Goal: Task Accomplishment & Management: Complete application form

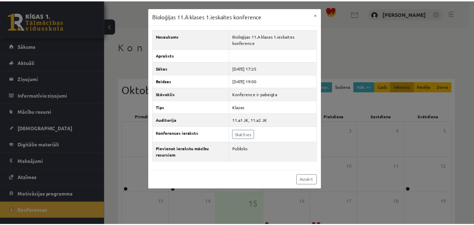
scroll to position [70, 0]
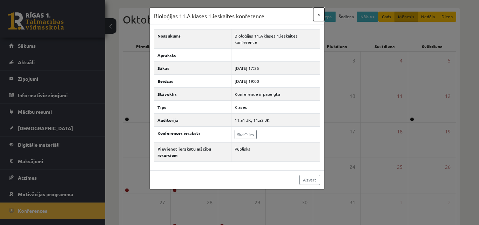
click at [316, 13] on button "×" at bounding box center [318, 14] width 11 height 13
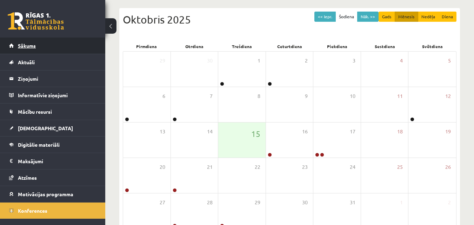
click at [51, 45] on link "Sākums" at bounding box center [52, 46] width 87 height 16
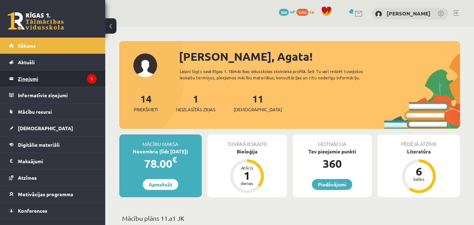
click at [66, 76] on legend "Ziņojumi 1" at bounding box center [57, 78] width 79 height 16
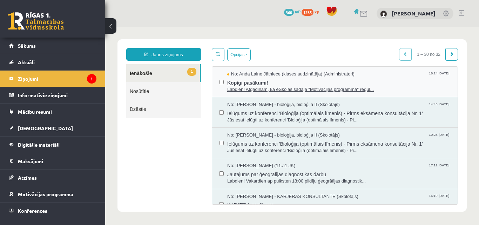
click at [230, 82] on span "Kopīgi pasākumi!" at bounding box center [338, 81] width 223 height 9
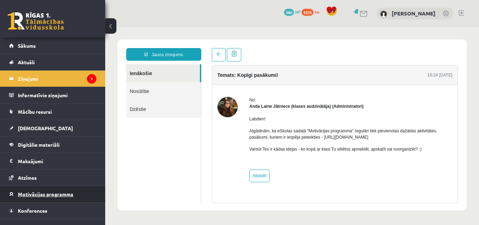
click at [56, 195] on span "Motivācijas programma" at bounding box center [45, 194] width 55 height 6
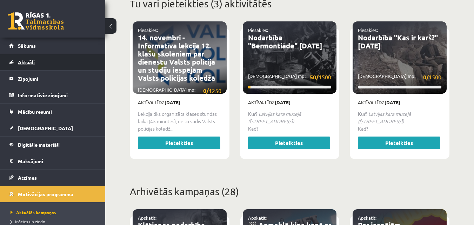
scroll to position [316, 0]
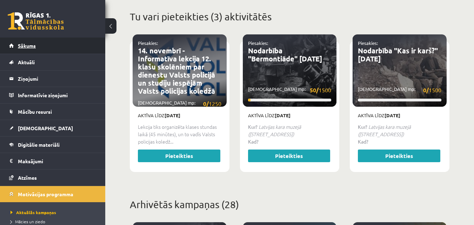
click at [56, 46] on link "Sākums" at bounding box center [52, 46] width 87 height 16
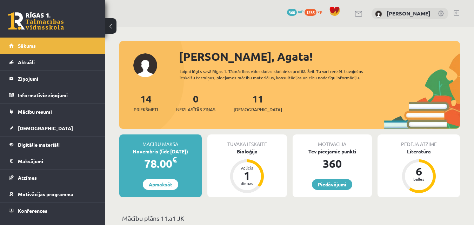
click at [238, 147] on div "Tuvākā ieskaite" at bounding box center [247, 140] width 80 height 13
click at [238, 154] on div "Bioloģija" at bounding box center [247, 151] width 80 height 7
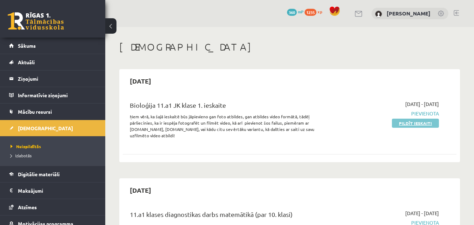
click at [418, 123] on link "Pildīt ieskaiti" at bounding box center [415, 123] width 47 height 9
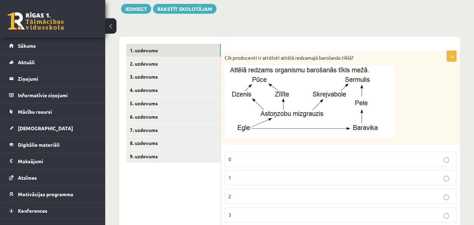
scroll to position [16, 0]
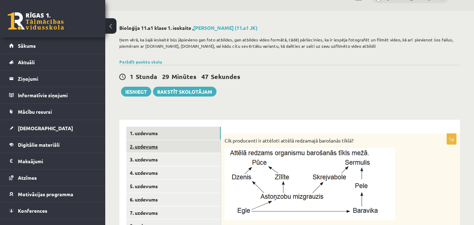
click at [176, 148] on link "2. uzdevums" at bounding box center [173, 146] width 94 height 13
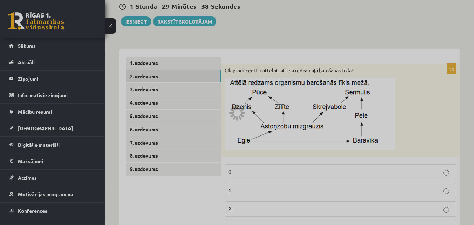
scroll to position [121, 0]
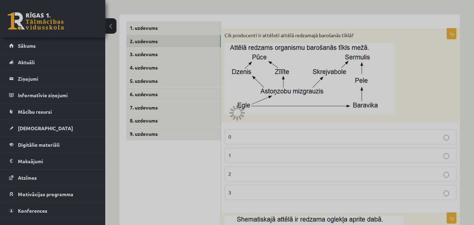
click at [140, 52] on div at bounding box center [237, 112] width 474 height 225
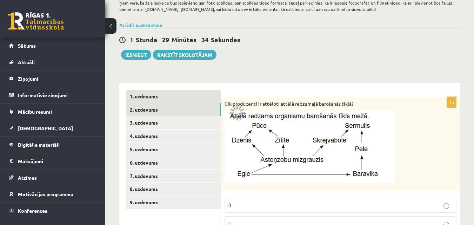
scroll to position [51, 0]
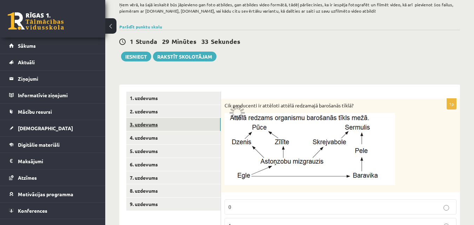
click at [168, 129] on link "3. uzdevums" at bounding box center [173, 124] width 94 height 13
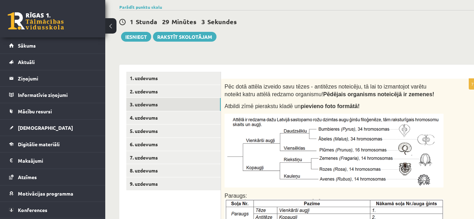
scroll to position [35, 0]
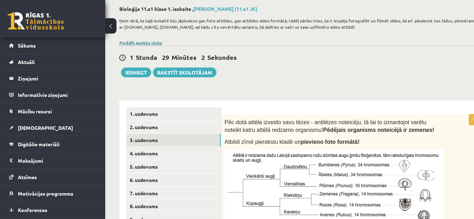
click at [150, 42] on link "Parādīt punktu skalu" at bounding box center [140, 43] width 43 height 6
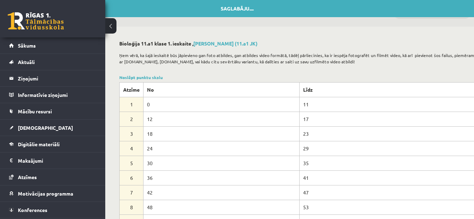
scroll to position [0, 0]
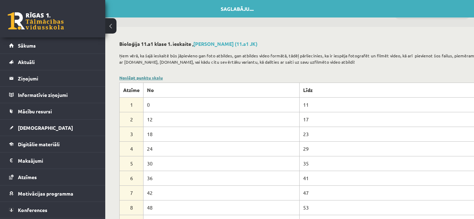
click at [150, 76] on link "Noslēpt punktu skalu" at bounding box center [140, 78] width 43 height 6
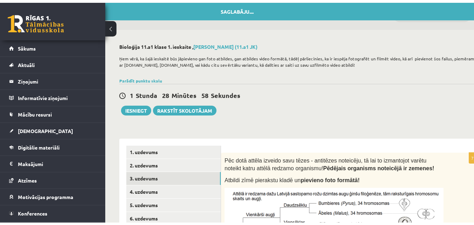
scroll to position [70, 0]
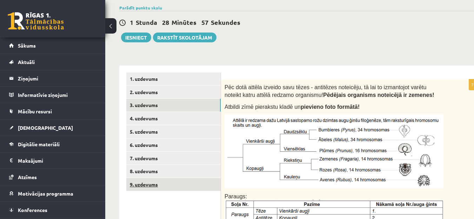
click at [161, 190] on link "9. uzdevums" at bounding box center [173, 184] width 94 height 13
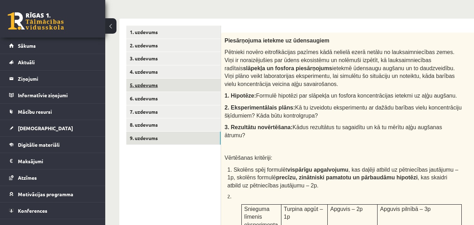
scroll to position [105, 0]
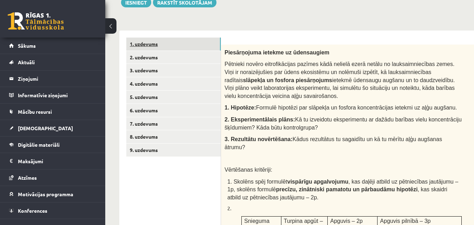
click at [154, 42] on link "1. uzdevums" at bounding box center [173, 44] width 94 height 13
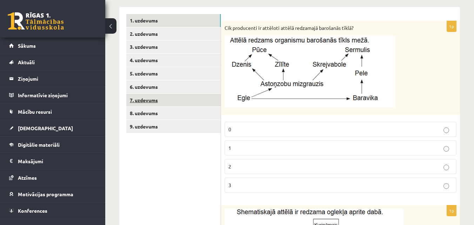
scroll to position [140, 0]
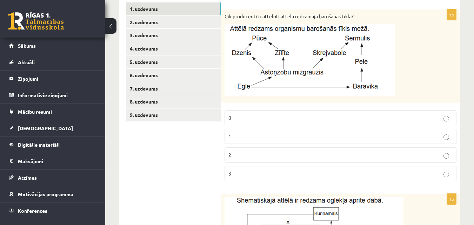
click at [247, 139] on p "1" at bounding box center [340, 136] width 224 height 7
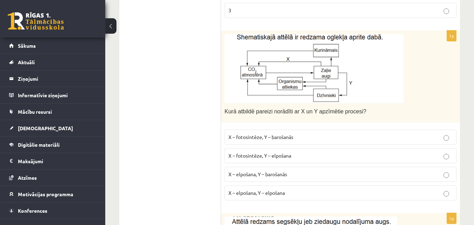
scroll to position [316, 0]
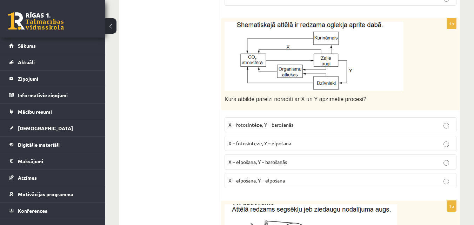
click at [294, 141] on p "X – fotosintēze, Y – elpošana" at bounding box center [340, 143] width 224 height 7
click at [330, 165] on p "X – elpošana, Y – barošanās" at bounding box center [340, 161] width 224 height 7
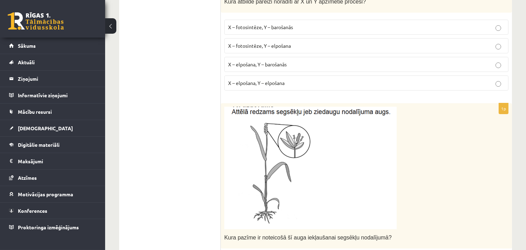
scroll to position [413, 0]
click at [349, 146] on img at bounding box center [310, 168] width 172 height 122
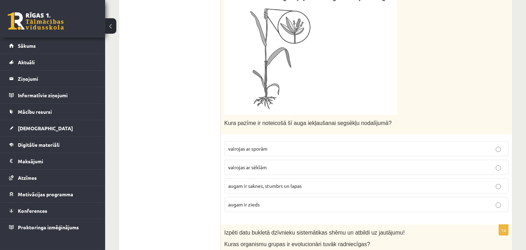
scroll to position [513, 0]
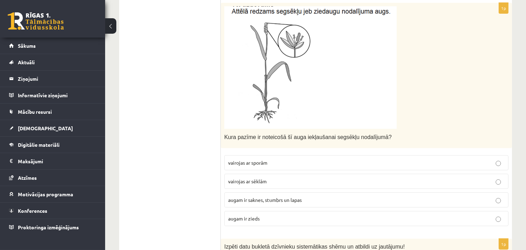
click at [269, 217] on p "augam ir zieds" at bounding box center [366, 218] width 277 height 7
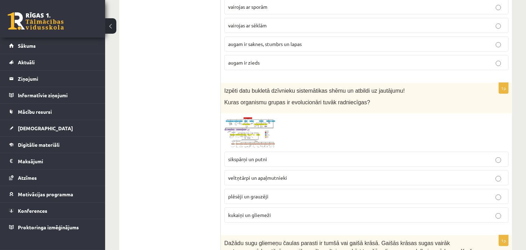
scroll to position [708, 0]
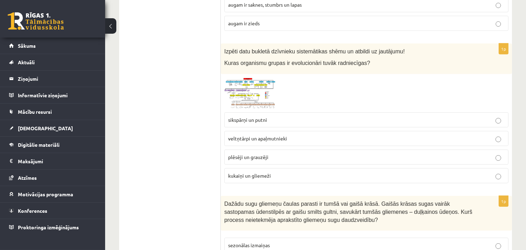
click at [237, 90] on img at bounding box center [250, 93] width 53 height 32
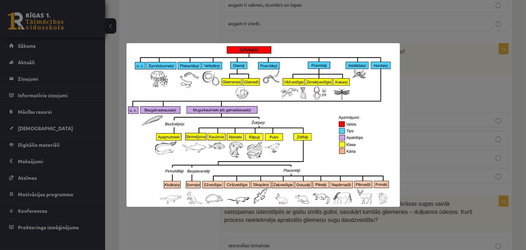
click at [473, 85] on div at bounding box center [263, 125] width 526 height 250
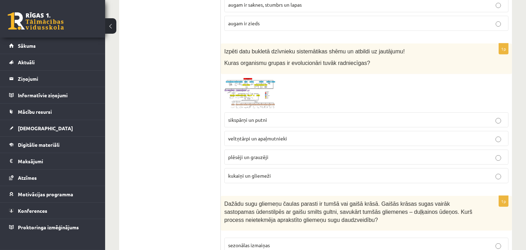
click at [262, 93] on img at bounding box center [250, 93] width 53 height 32
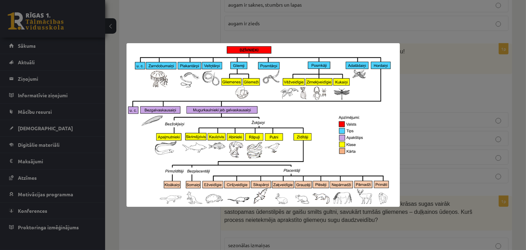
click at [413, 100] on div at bounding box center [263, 125] width 526 height 250
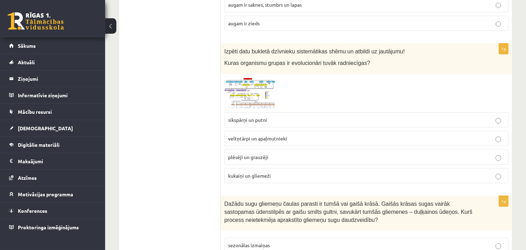
click at [254, 95] on span at bounding box center [250, 94] width 11 height 11
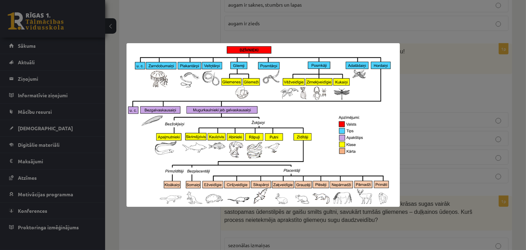
click at [398, 132] on img at bounding box center [263, 124] width 273 height 163
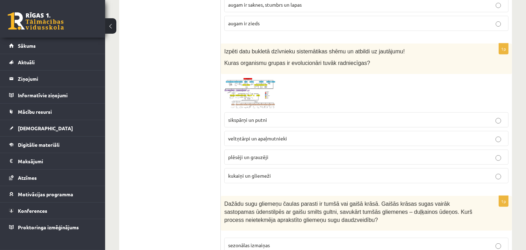
click at [244, 99] on img at bounding box center [250, 93] width 53 height 32
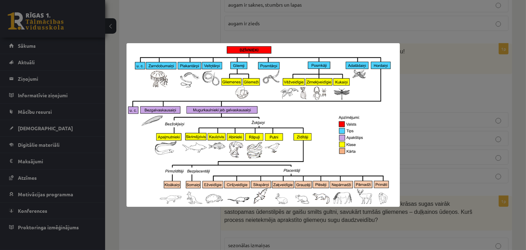
click at [473, 111] on div at bounding box center [263, 125] width 526 height 250
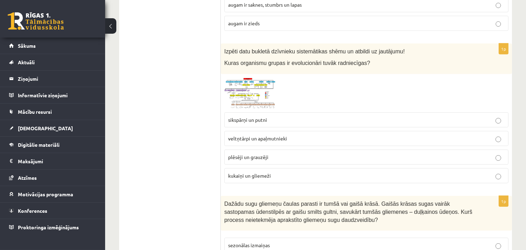
click at [243, 95] on img at bounding box center [250, 93] width 53 height 32
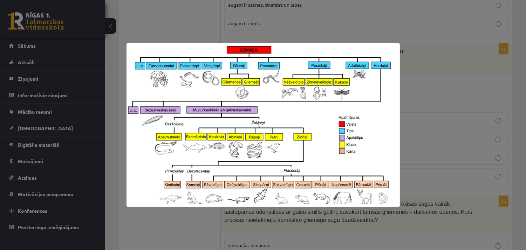
click at [412, 57] on div at bounding box center [263, 125] width 526 height 250
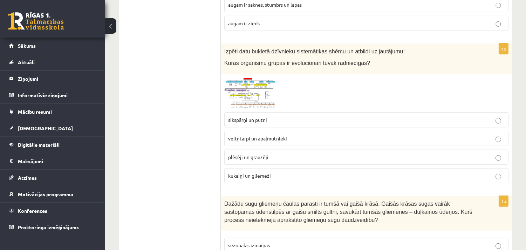
click at [250, 95] on span at bounding box center [250, 94] width 11 height 11
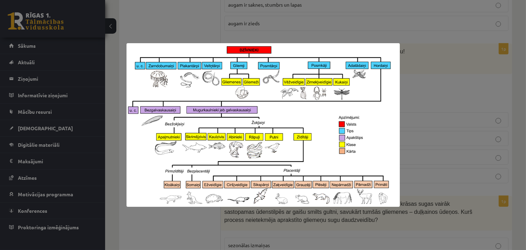
click at [433, 104] on div at bounding box center [263, 125] width 526 height 250
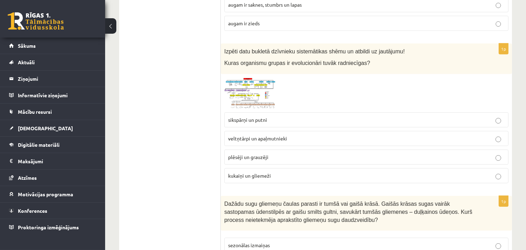
click at [254, 97] on span at bounding box center [250, 94] width 11 height 11
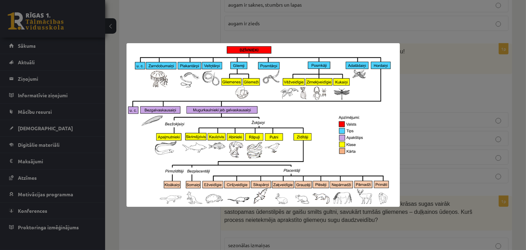
click at [405, 92] on div at bounding box center [263, 125] width 526 height 250
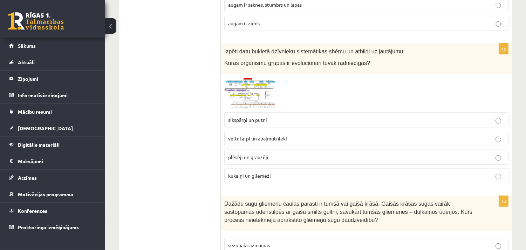
click at [236, 85] on img at bounding box center [250, 93] width 53 height 32
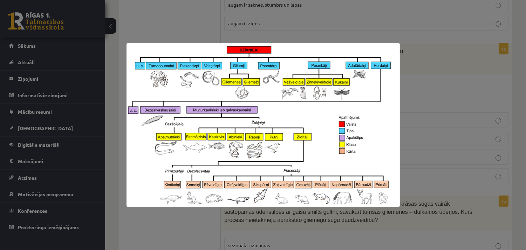
click at [427, 96] on div at bounding box center [263, 125] width 526 height 250
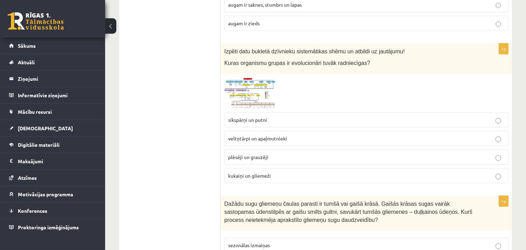
click at [248, 89] on img at bounding box center [250, 93] width 53 height 32
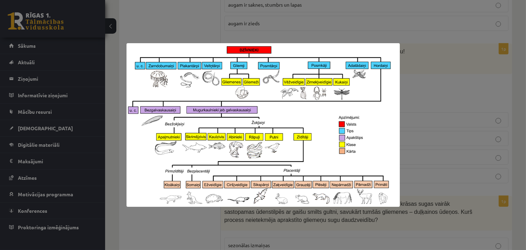
click at [473, 122] on div at bounding box center [263, 125] width 526 height 250
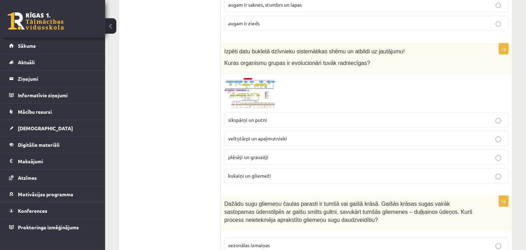
click at [260, 88] on img at bounding box center [250, 93] width 53 height 32
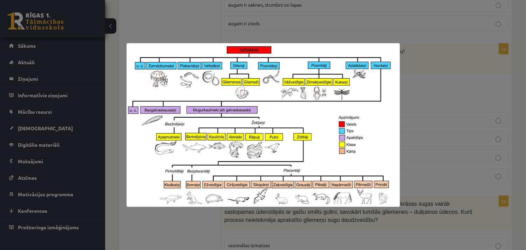
click at [439, 108] on div at bounding box center [263, 125] width 526 height 250
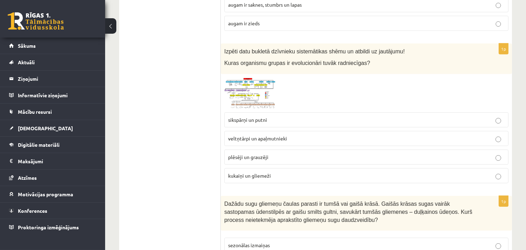
click at [302, 156] on p "plēsēji un grauzēji" at bounding box center [366, 156] width 277 height 7
click at [247, 74] on div "Izpēti datu bukletā dzīvnieku sistemātikas shēmu un atbildi uz jautājumu! Kuras…" at bounding box center [366, 58] width 291 height 31
click at [253, 83] on img at bounding box center [250, 93] width 53 height 32
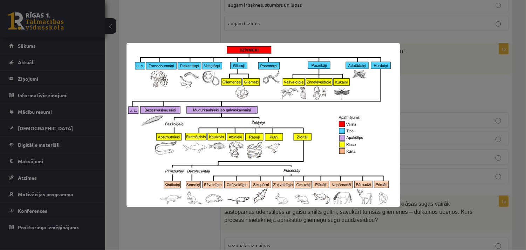
click at [406, 82] on div at bounding box center [263, 125] width 526 height 250
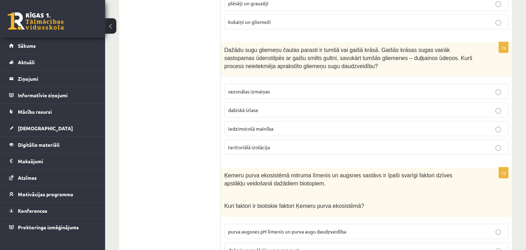
scroll to position [864, 0]
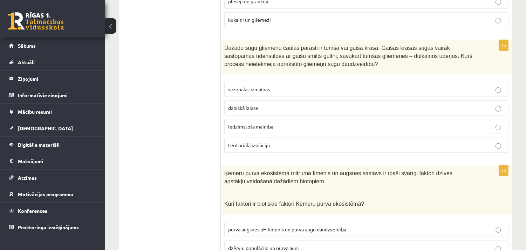
click at [290, 90] on p "sezonālas izmaiņas" at bounding box center [366, 89] width 277 height 7
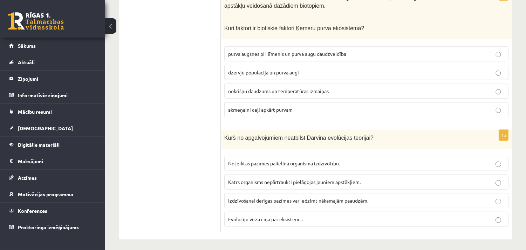
scroll to position [1044, 0]
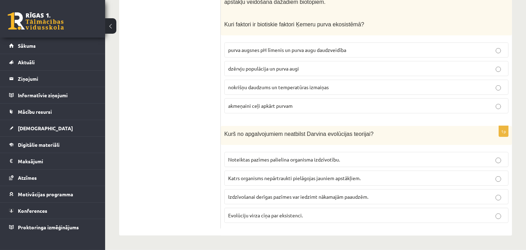
click at [306, 65] on p "dzērvju populācija un purva augi" at bounding box center [366, 68] width 277 height 7
click at [279, 176] on span "Katrs organisms nepārtraukti pielāgojas jauniem apstākļiem." at bounding box center [294, 178] width 133 height 6
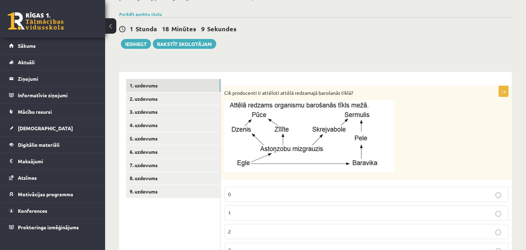
scroll to position [0, 0]
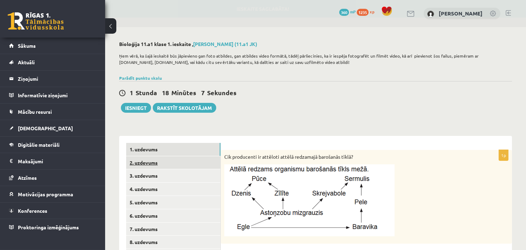
click at [183, 161] on link "2. uzdevums" at bounding box center [173, 162] width 94 height 13
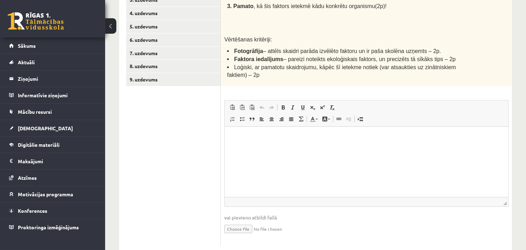
scroll to position [184, 0]
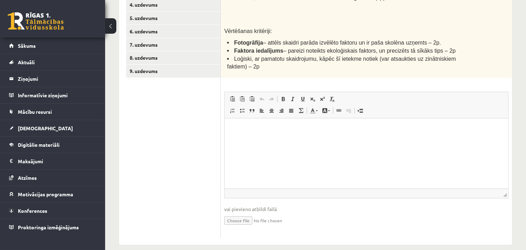
click at [241, 213] on input "file" at bounding box center [366, 219] width 284 height 14
type input "**********"
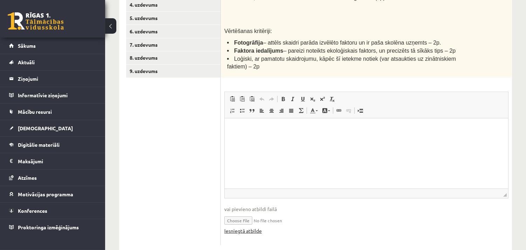
click at [251, 224] on link "Iesniegtā atbilde" at bounding box center [243, 230] width 38 height 7
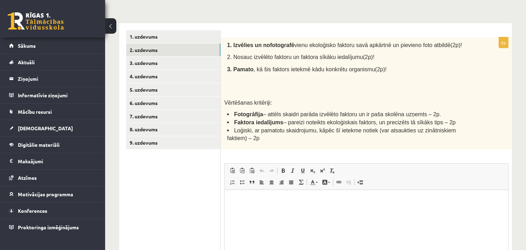
scroll to position [106, 0]
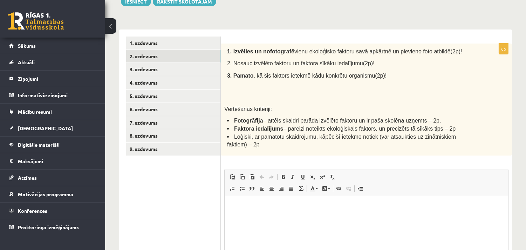
click at [283, 214] on html at bounding box center [366, 206] width 284 height 21
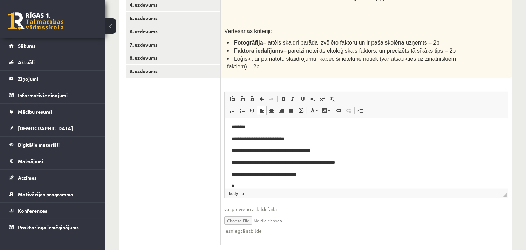
scroll to position [2, 0]
click at [317, 174] on p "**********" at bounding box center [363, 173] width 264 height 7
click at [322, 150] on p "**********" at bounding box center [363, 149] width 264 height 7
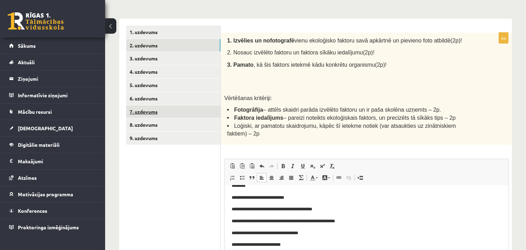
scroll to position [114, 0]
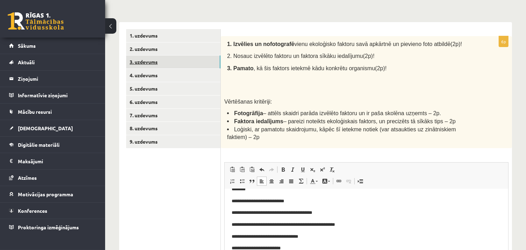
click at [170, 58] on link "3. uzdevums" at bounding box center [173, 61] width 94 height 13
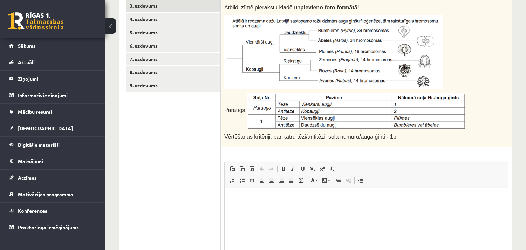
scroll to position [131, 0]
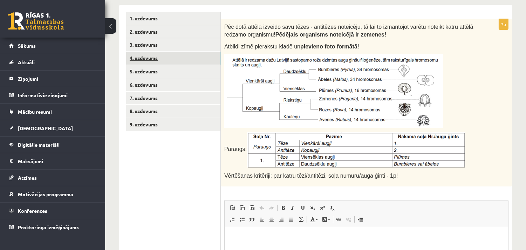
click at [183, 60] on link "4. uzdevums" at bounding box center [173, 58] width 94 height 13
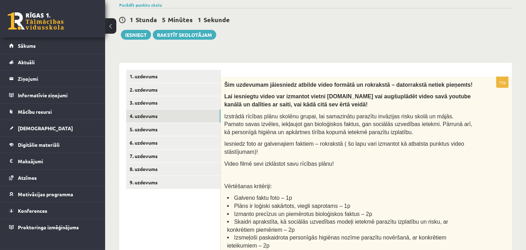
scroll to position [92, 0]
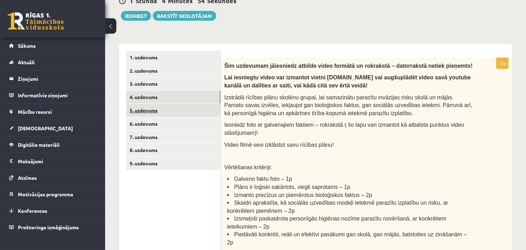
click at [181, 106] on link "5. uzdevums" at bounding box center [173, 110] width 94 height 13
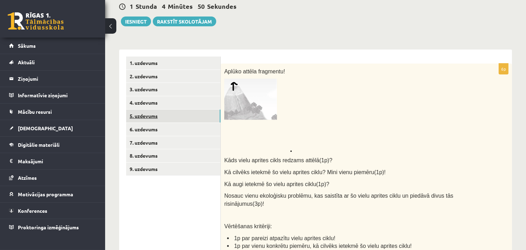
scroll to position [164, 0]
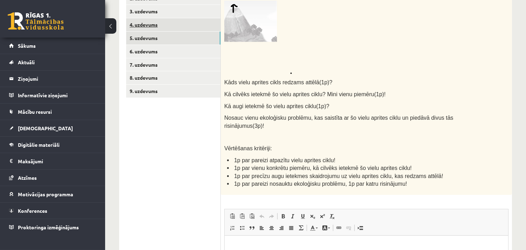
click at [170, 26] on link "4. uzdevums" at bounding box center [173, 24] width 94 height 13
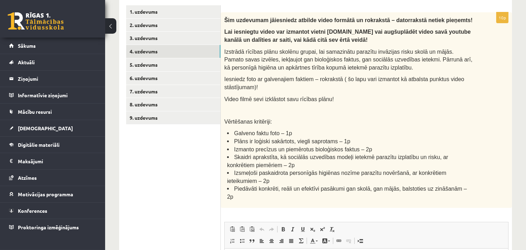
scroll to position [86, 0]
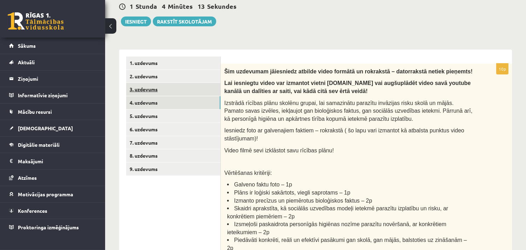
click at [177, 86] on link "3. uzdevums" at bounding box center [173, 89] width 94 height 13
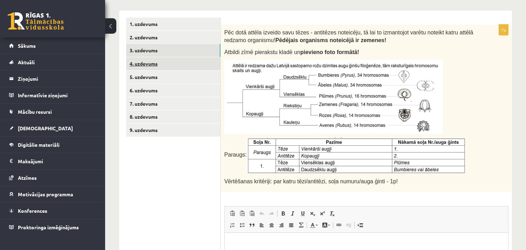
scroll to position [0, 0]
click at [180, 65] on link "4. uzdevums" at bounding box center [173, 63] width 94 height 13
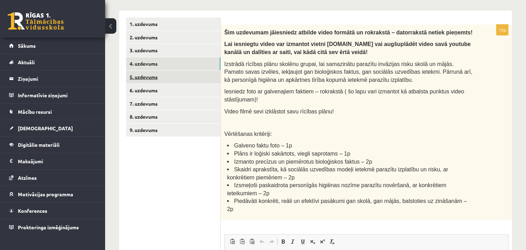
click at [180, 74] on link "5. uzdevums" at bounding box center [173, 76] width 94 height 13
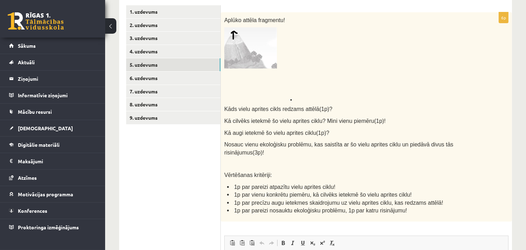
scroll to position [125, 0]
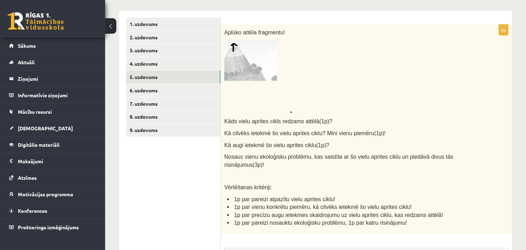
click at [234, 57] on img at bounding box center [258, 76] width 68 height 73
click at [165, 76] on link "5. uzdevums" at bounding box center [173, 76] width 94 height 13
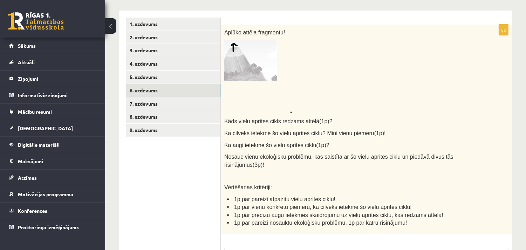
click at [167, 87] on link "6. uzdevums" at bounding box center [173, 90] width 94 height 13
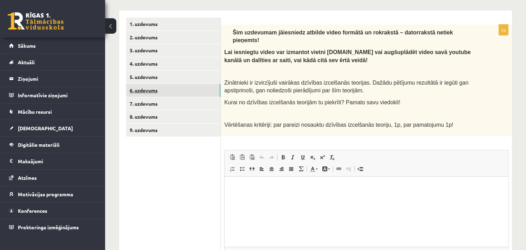
scroll to position [0, 0]
click at [180, 103] on link "7. uzdevums" at bounding box center [173, 103] width 94 height 13
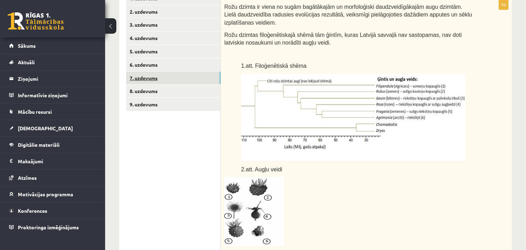
scroll to position [164, 0]
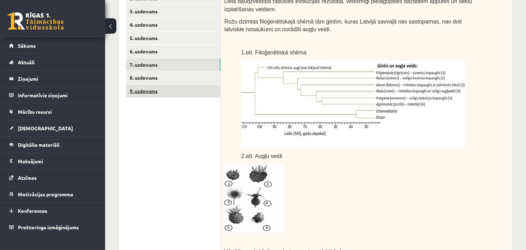
click at [170, 93] on link "9. uzdevums" at bounding box center [173, 90] width 94 height 13
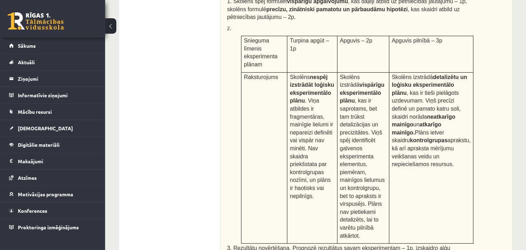
scroll to position [355, 0]
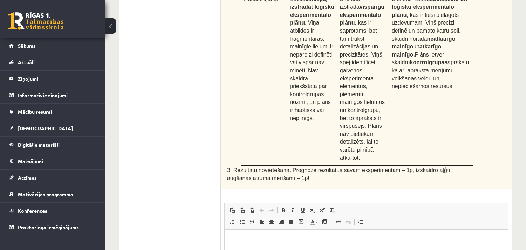
click at [239, 224] on html at bounding box center [366, 239] width 284 height 21
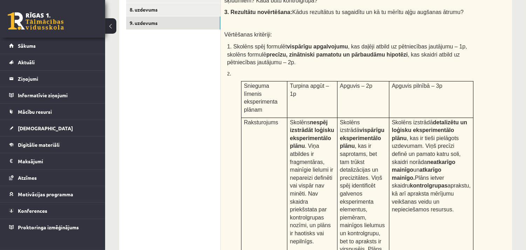
scroll to position [195, 0]
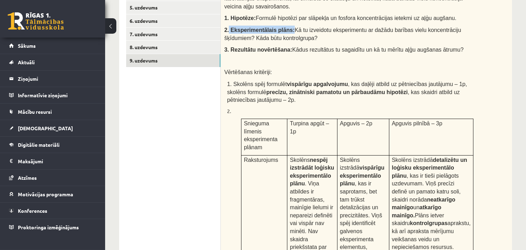
drag, startPoint x: 229, startPoint y: 20, endPoint x: 284, endPoint y: 22, distance: 55.5
click at [284, 27] on span "2. Eksperimentālais plāns:" at bounding box center [259, 30] width 70 height 6
copy span "Eksperimentālais plāns:"
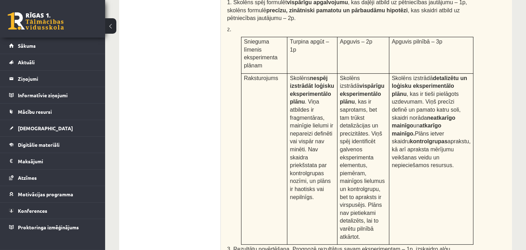
scroll to position [428, 0]
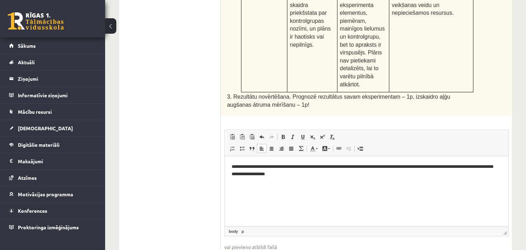
click at [275, 185] on html "**********" at bounding box center [366, 170] width 284 height 29
click at [297, 178] on html "**********" at bounding box center [366, 170] width 284 height 29
click at [304, 178] on html "**********" at bounding box center [366, 170] width 284 height 29
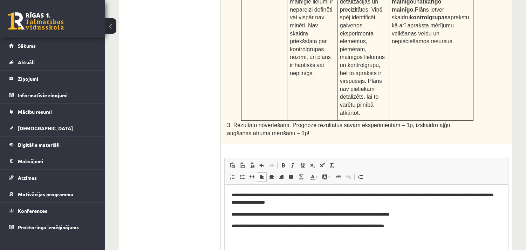
scroll to position [433, 0]
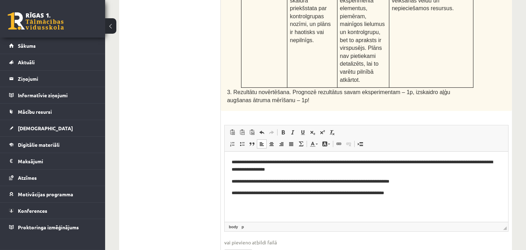
click at [251, 192] on p "**********" at bounding box center [366, 192] width 270 height 7
click at [421, 192] on p "**********" at bounding box center [366, 192] width 270 height 7
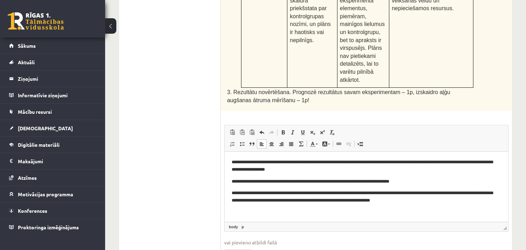
click at [457, 203] on p "**********" at bounding box center [366, 196] width 270 height 15
click at [452, 200] on p "**********" at bounding box center [366, 200] width 270 height 22
click at [306, 200] on p "**********" at bounding box center [366, 200] width 270 height 22
click at [424, 192] on p "**********" at bounding box center [366, 200] width 270 height 22
click at [426, 192] on p "**********" at bounding box center [366, 200] width 270 height 22
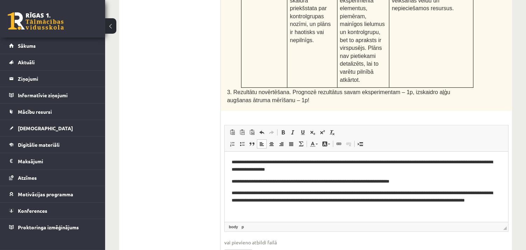
click at [259, 192] on p "**********" at bounding box center [366, 200] width 270 height 22
click at [258, 192] on p "**********" at bounding box center [366, 200] width 270 height 22
click at [302, 213] on html "**********" at bounding box center [366, 184] width 284 height 67
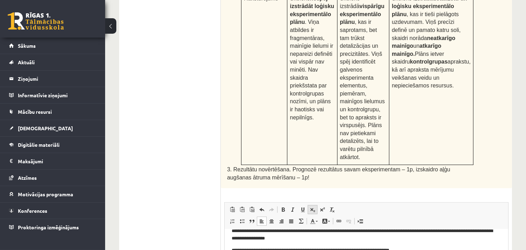
scroll to position [355, 0]
click at [325, 224] on p "**********" at bounding box center [363, 235] width 264 height 15
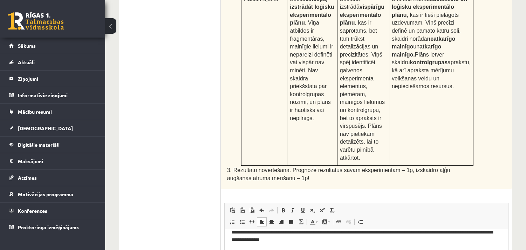
click at [348, 224] on p "**********" at bounding box center [363, 236] width 264 height 15
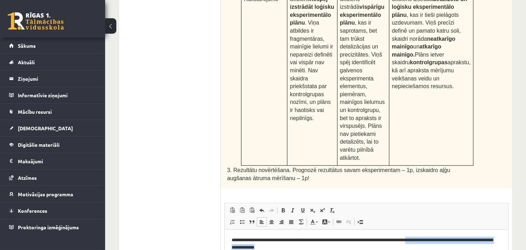
drag, startPoint x: 428, startPoint y: 231, endPoint x: 486, endPoint y: 249, distance: 60.5
click at [473, 224] on p "**********" at bounding box center [363, 243] width 264 height 15
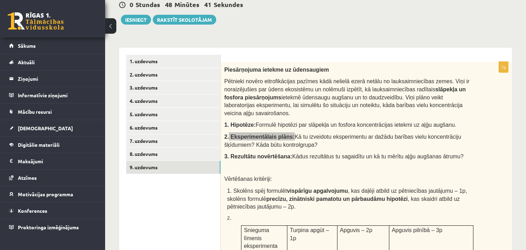
scroll to position [82, 0]
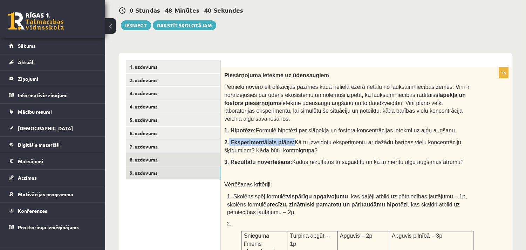
drag, startPoint x: 192, startPoint y: 163, endPoint x: 190, endPoint y: 160, distance: 3.7
click at [192, 163] on link "8. uzdevums" at bounding box center [173, 159] width 94 height 13
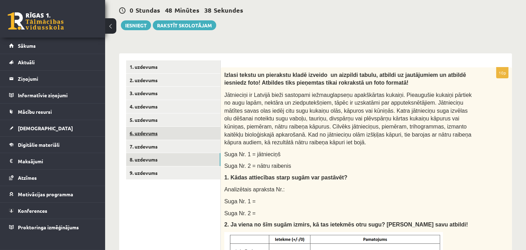
scroll to position [0, 0]
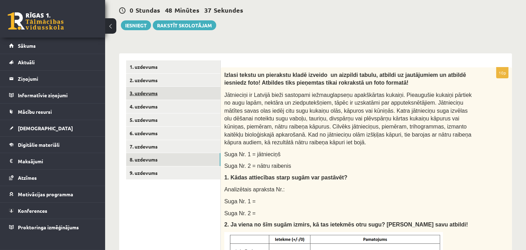
click at [149, 95] on link "3. uzdevums" at bounding box center [173, 93] width 94 height 13
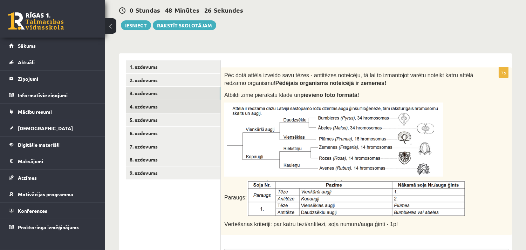
click at [157, 103] on link "4. uzdevums" at bounding box center [173, 106] width 94 height 13
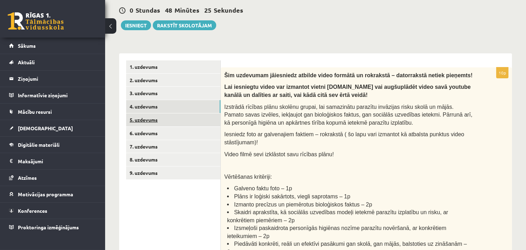
click at [164, 121] on link "5. uzdevums" at bounding box center [173, 119] width 94 height 13
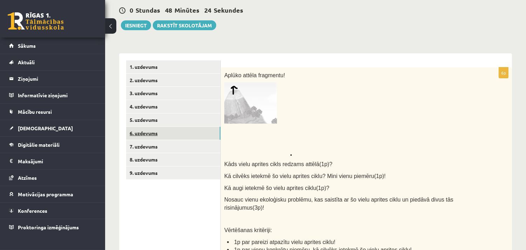
click at [161, 130] on link "6. uzdevums" at bounding box center [173, 133] width 94 height 13
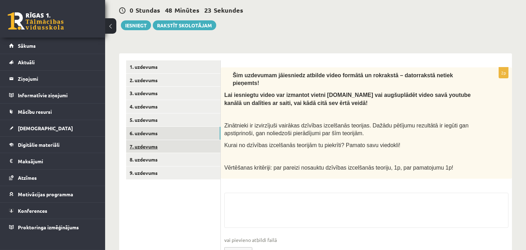
click at [158, 150] on link "7. uzdevums" at bounding box center [173, 146] width 94 height 13
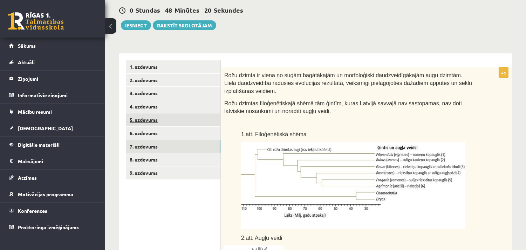
click at [151, 123] on link "5. uzdevums" at bounding box center [173, 119] width 94 height 13
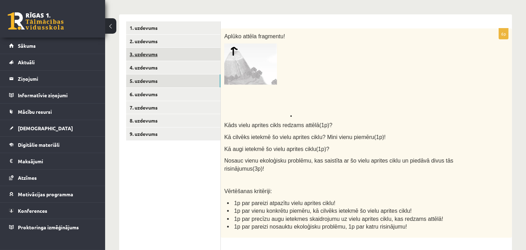
click at [144, 48] on link "3. uzdevums" at bounding box center [173, 54] width 94 height 13
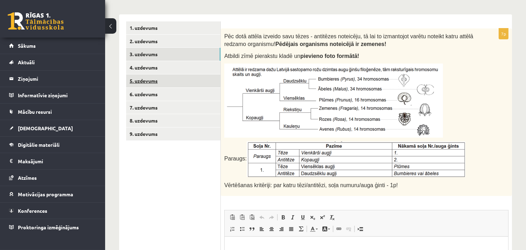
click at [168, 81] on link "5. uzdevums" at bounding box center [173, 80] width 94 height 13
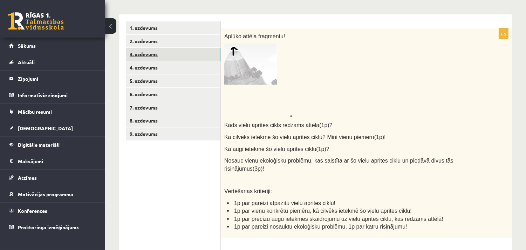
click at [151, 57] on link "3. uzdevums" at bounding box center [173, 54] width 94 height 13
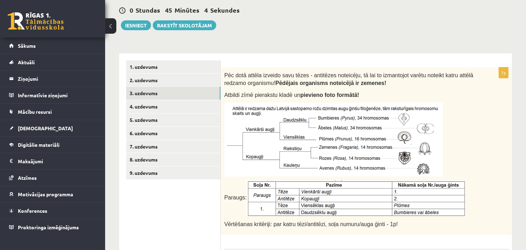
scroll to position [121, 0]
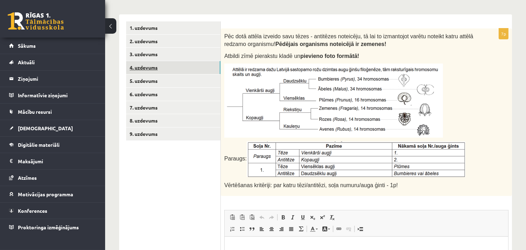
click at [151, 68] on link "4. uzdevums" at bounding box center [173, 67] width 94 height 13
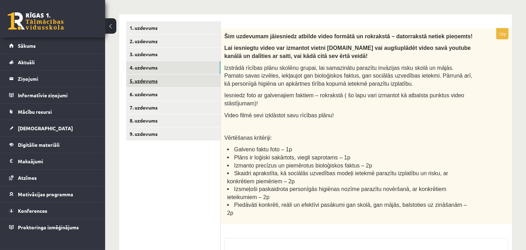
click at [159, 81] on link "5. uzdevums" at bounding box center [173, 80] width 94 height 13
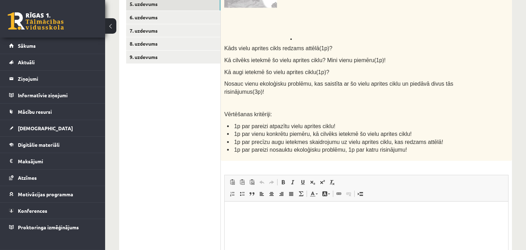
scroll to position [199, 0]
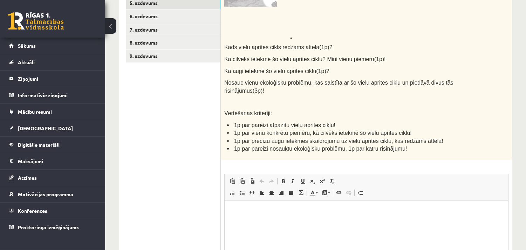
click at [249, 209] on p "Визуальный текстовый редактор, wiswyg-editor-user-answer-47433901328120" at bounding box center [366, 210] width 270 height 7
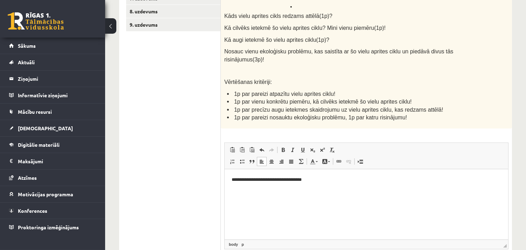
scroll to position [238, 0]
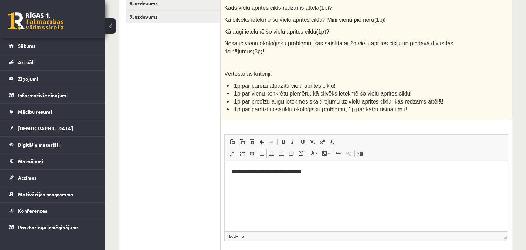
click at [227, 171] on html "**********" at bounding box center [366, 171] width 284 height 21
click at [221, 172] on div "**********" at bounding box center [366, 95] width 291 height 369
click at [245, 179] on html "**********" at bounding box center [366, 171] width 284 height 21
click at [295, 173] on p "**********" at bounding box center [366, 171] width 270 height 7
click at [311, 171] on p "**********" at bounding box center [366, 171] width 270 height 7
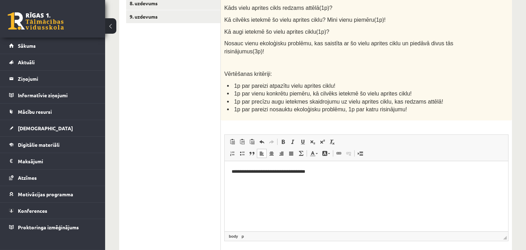
click at [316, 173] on p "**********" at bounding box center [366, 171] width 270 height 7
click at [344, 182] on p "**********" at bounding box center [366, 183] width 270 height 7
click at [343, 183] on p "**********" at bounding box center [366, 183] width 270 height 7
click at [373, 183] on p "**********" at bounding box center [366, 183] width 270 height 7
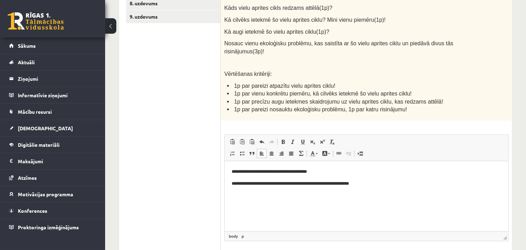
click at [346, 181] on p "**********" at bounding box center [366, 183] width 270 height 7
click at [260, 196] on p "********" at bounding box center [366, 194] width 270 height 7
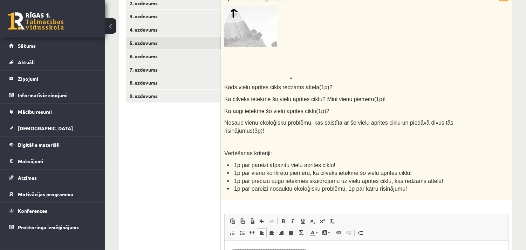
scroll to position [82, 0]
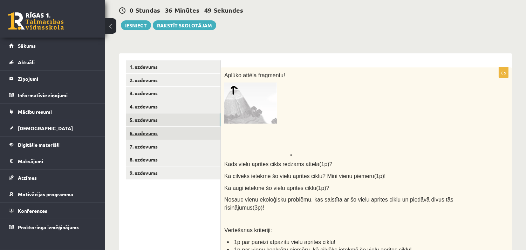
click at [188, 130] on link "6. uzdevums" at bounding box center [173, 133] width 94 height 13
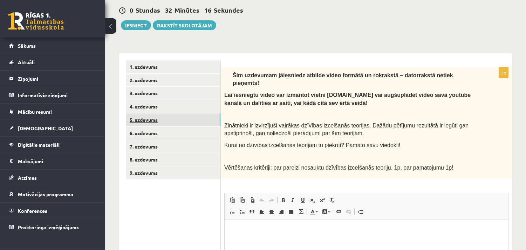
click at [174, 118] on link "5. uzdevums" at bounding box center [173, 119] width 94 height 13
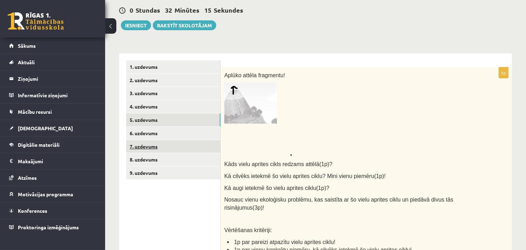
click at [177, 143] on link "7. uzdevums" at bounding box center [173, 146] width 94 height 13
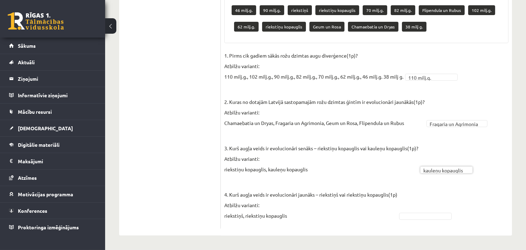
scroll to position [440, 0]
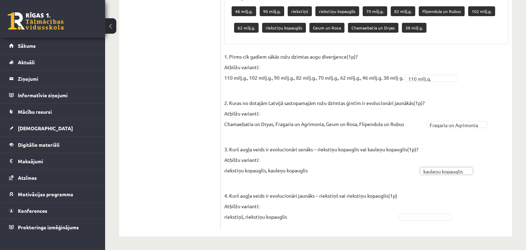
click at [432, 211] on fieldset "**********" at bounding box center [366, 138] width 284 height 175
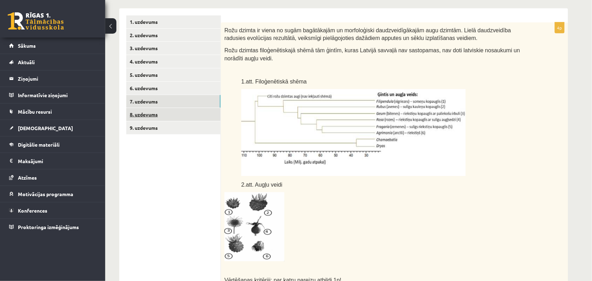
scroll to position [119, 0]
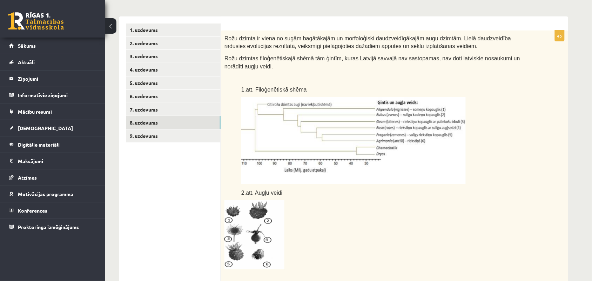
click at [172, 124] on link "8. uzdevums" at bounding box center [173, 122] width 94 height 13
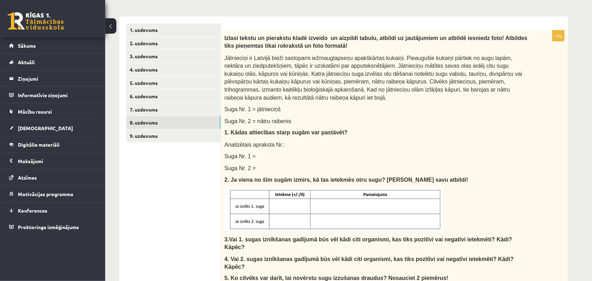
scroll to position [0, 0]
click at [179, 57] on link "3. uzdevums" at bounding box center [173, 56] width 94 height 13
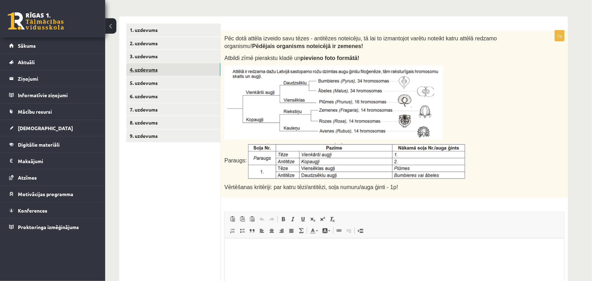
click at [160, 67] on link "4. uzdevums" at bounding box center [173, 69] width 94 height 13
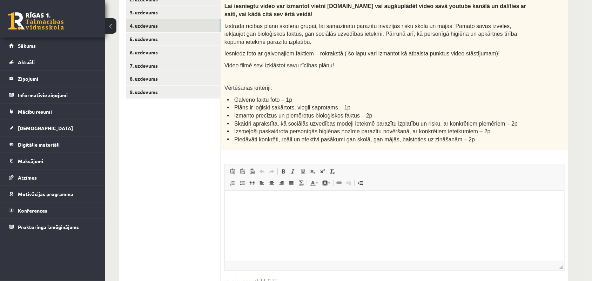
scroll to position [75, 0]
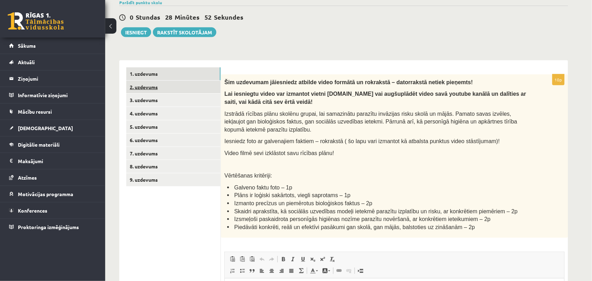
click at [170, 89] on link "2. uzdevums" at bounding box center [173, 87] width 94 height 13
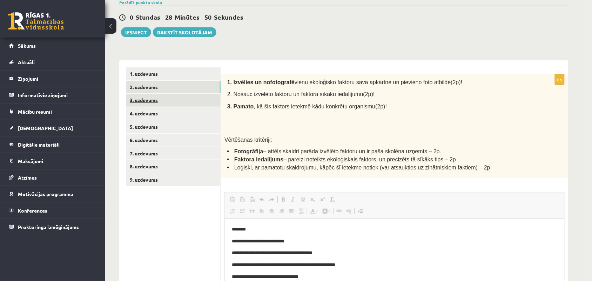
scroll to position [0, 0]
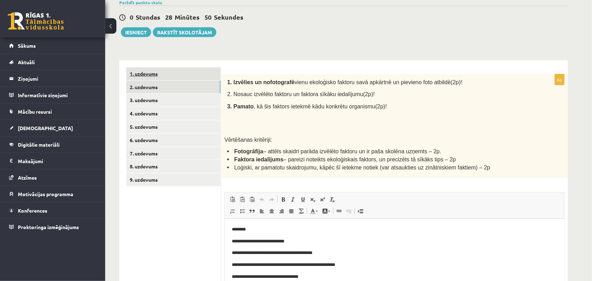
click at [152, 74] on link "1. uzdevums" at bounding box center [173, 73] width 94 height 13
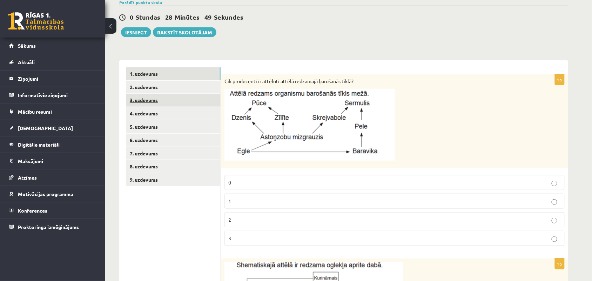
click at [162, 102] on link "3. uzdevums" at bounding box center [173, 100] width 94 height 13
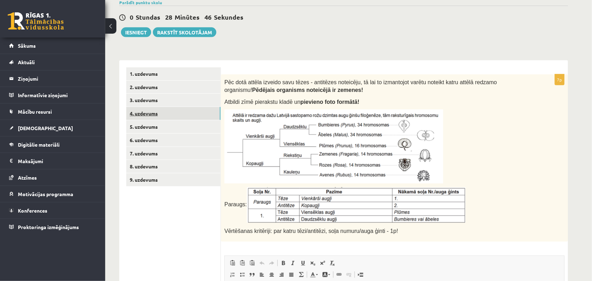
click at [167, 111] on link "4. uzdevums" at bounding box center [173, 113] width 94 height 13
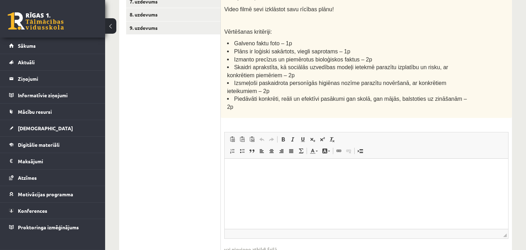
scroll to position [259, 0]
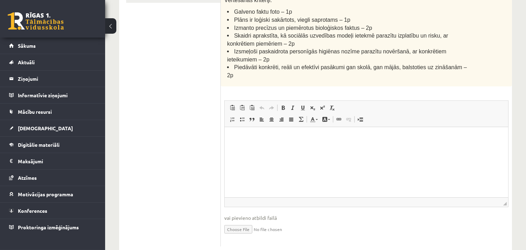
click at [239, 221] on input "file" at bounding box center [366, 228] width 284 height 14
type input "**********"
click at [251, 224] on link "Iesniegtā atbilde" at bounding box center [243, 239] width 38 height 7
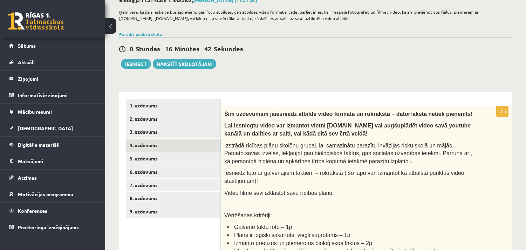
scroll to position [39, 0]
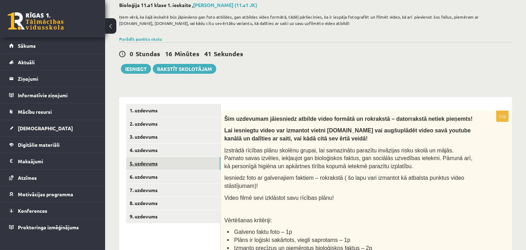
click at [164, 161] on link "5. uzdevums" at bounding box center [173, 163] width 94 height 13
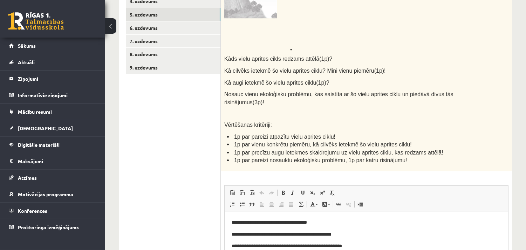
scroll to position [78, 0]
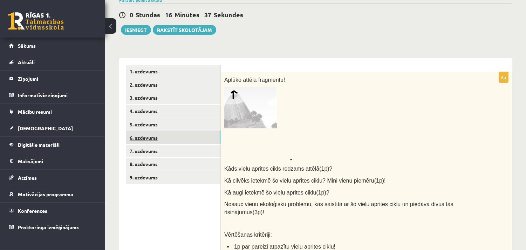
click at [160, 135] on link "6. uzdevums" at bounding box center [173, 137] width 94 height 13
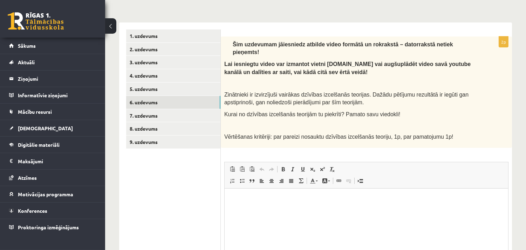
scroll to position [0, 0]
click at [174, 120] on link "7. uzdevums" at bounding box center [173, 115] width 94 height 13
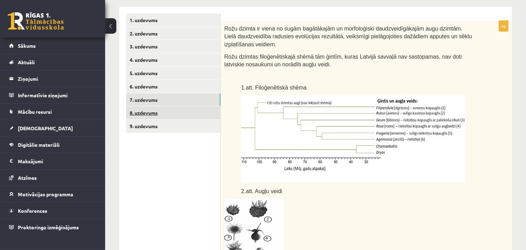
scroll to position [129, 0]
click at [160, 110] on link "8. uzdevums" at bounding box center [173, 113] width 94 height 13
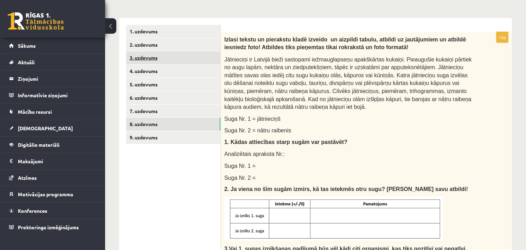
scroll to position [78, 0]
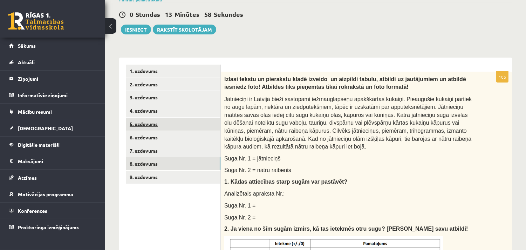
click at [164, 123] on link "5. uzdevums" at bounding box center [173, 123] width 94 height 13
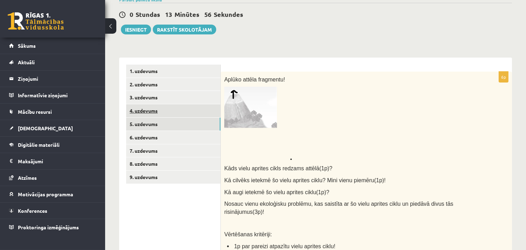
click at [161, 115] on link "4. uzdevums" at bounding box center [173, 110] width 94 height 13
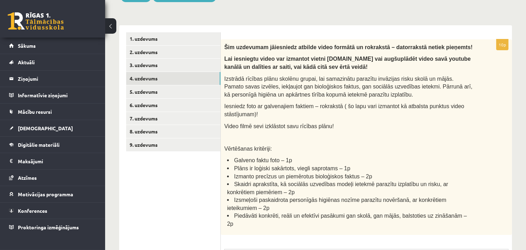
scroll to position [266, 0]
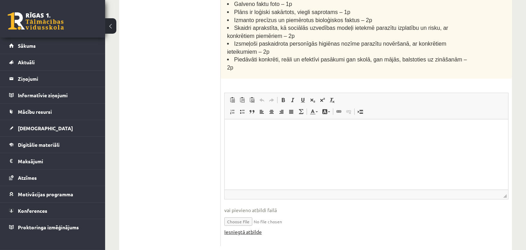
click at [243, 224] on link "Iesniegtā atbilde" at bounding box center [243, 231] width 38 height 7
click at [247, 140] on html at bounding box center [366, 129] width 284 height 21
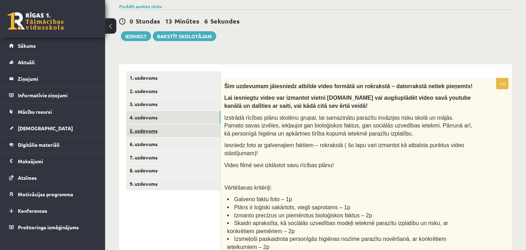
click at [161, 130] on link "5. uzdevums" at bounding box center [173, 130] width 94 height 13
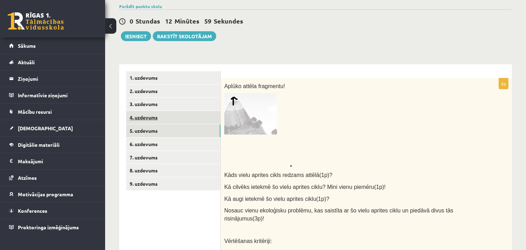
click at [169, 116] on link "4. uzdevums" at bounding box center [173, 117] width 94 height 13
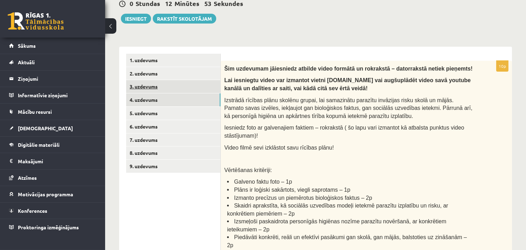
scroll to position [79, 0]
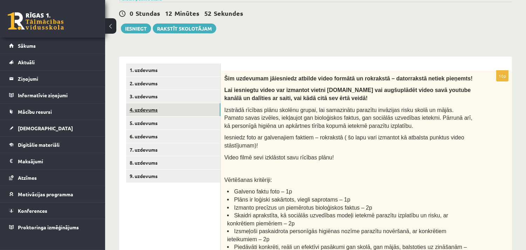
click at [155, 107] on link "4. uzdevums" at bounding box center [173, 109] width 94 height 13
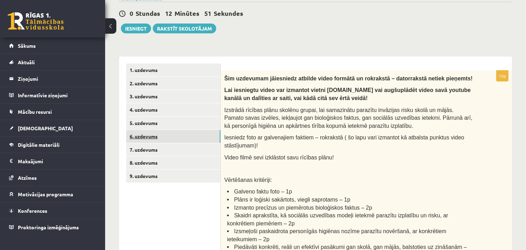
click at [162, 132] on link "6. uzdevums" at bounding box center [173, 136] width 94 height 13
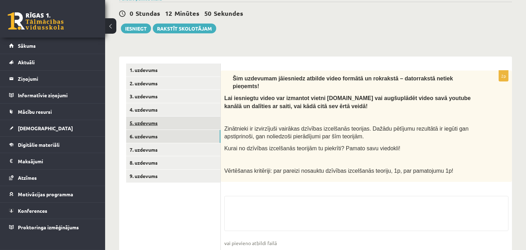
click at [158, 125] on link "5. uzdevums" at bounding box center [173, 122] width 94 height 13
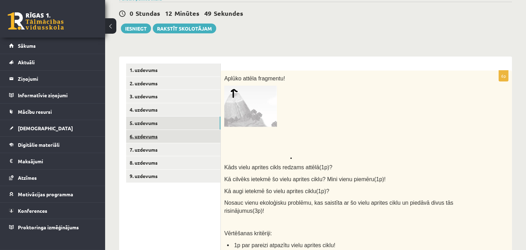
click at [160, 135] on link "6. uzdevums" at bounding box center [173, 136] width 94 height 13
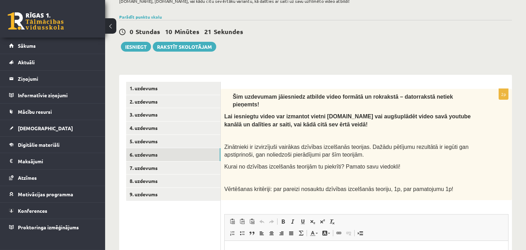
scroll to position [113, 0]
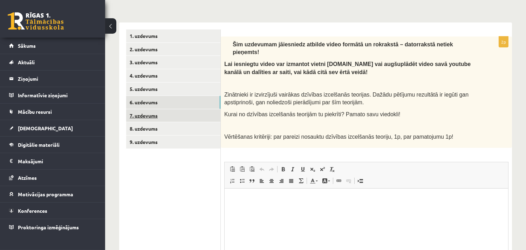
click at [189, 118] on link "7. uzdevums" at bounding box center [173, 115] width 94 height 13
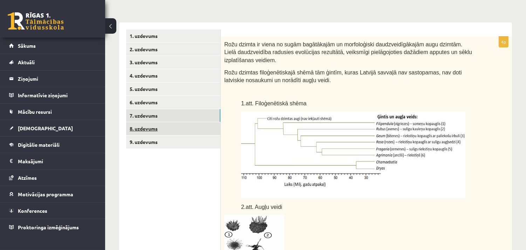
click at [193, 127] on link "8. uzdevums" at bounding box center [173, 128] width 94 height 13
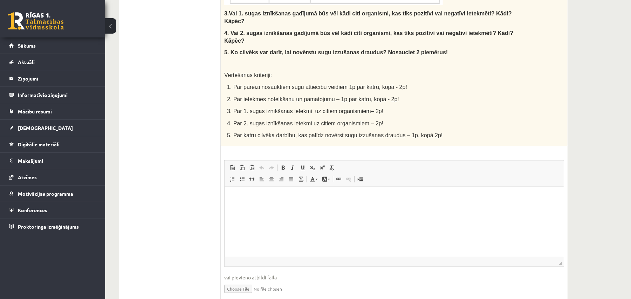
scroll to position [348, 0]
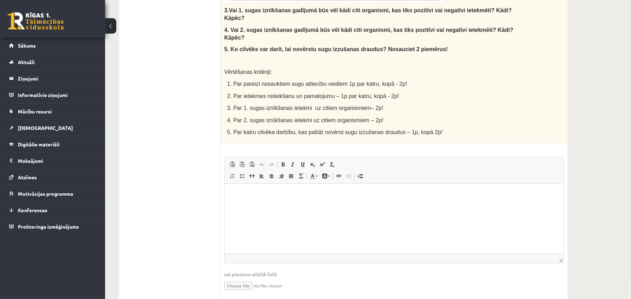
click at [245, 224] on input "file" at bounding box center [394, 285] width 340 height 14
type input "**********"
click at [251, 224] on link "Iesniegtā atbilde" at bounding box center [243, 296] width 38 height 7
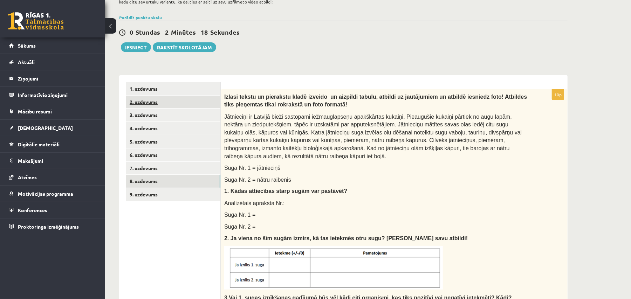
scroll to position [21, 0]
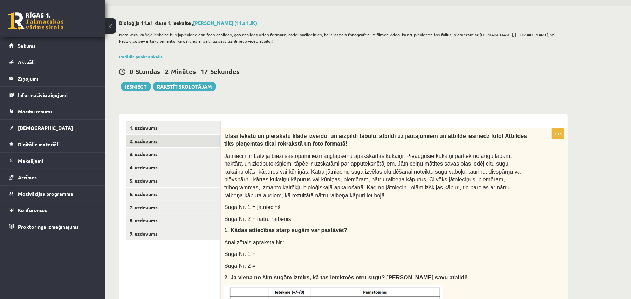
click at [191, 135] on link "2. uzdevums" at bounding box center [173, 141] width 94 height 13
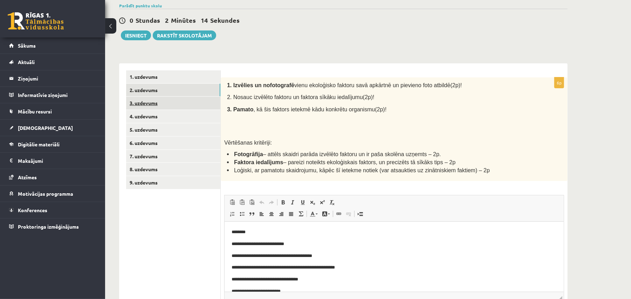
scroll to position [0, 0]
click at [177, 101] on link "3. uzdevums" at bounding box center [173, 103] width 94 height 13
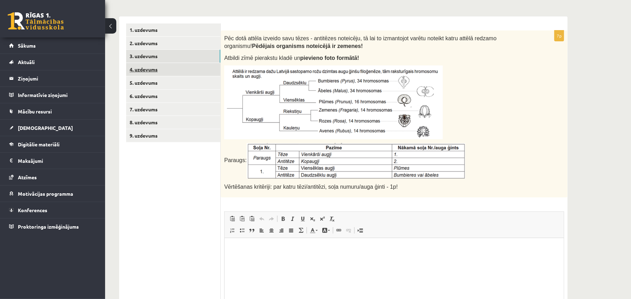
click at [164, 69] on link "4. uzdevums" at bounding box center [173, 69] width 94 height 13
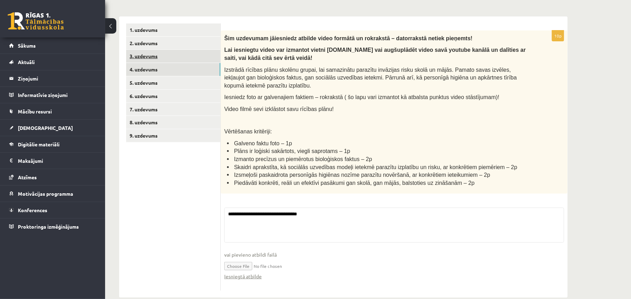
click at [164, 54] on link "3. uzdevums" at bounding box center [173, 56] width 94 height 13
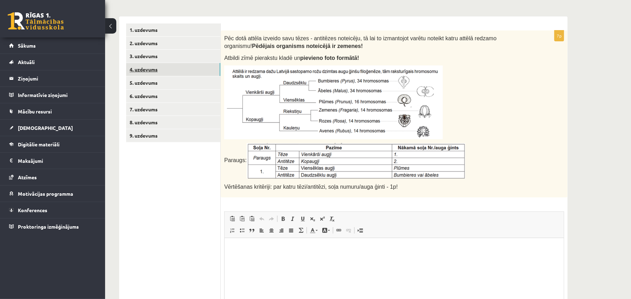
click at [168, 67] on link "4. uzdevums" at bounding box center [173, 69] width 94 height 13
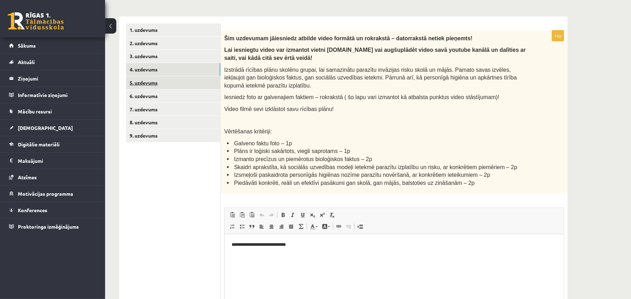
click at [167, 79] on link "5. uzdevums" at bounding box center [173, 82] width 94 height 13
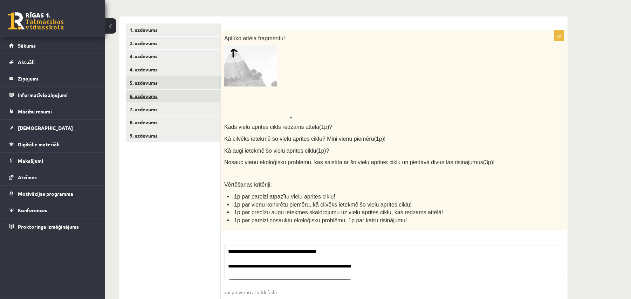
click at [166, 99] on link "6. uzdevums" at bounding box center [173, 96] width 94 height 13
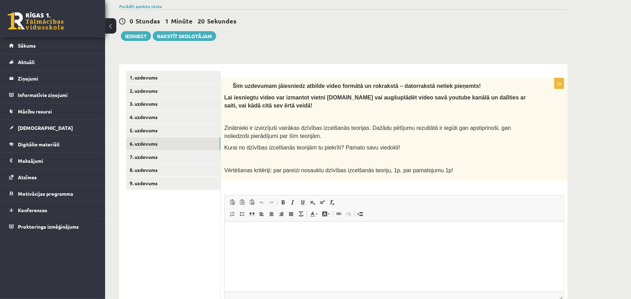
scroll to position [134, 0]
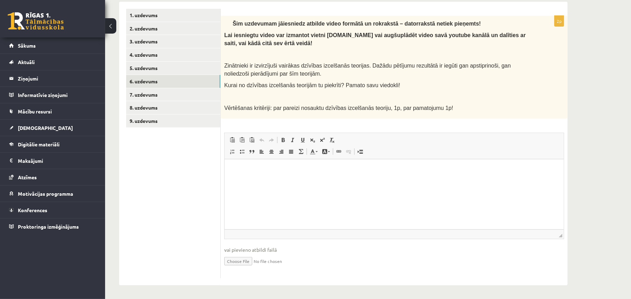
click at [264, 168] on p "Визуальный текстовый редактор, wiswyg-editor-user-answer-47433841940880" at bounding box center [393, 170] width 325 height 7
click at [167, 93] on link "7. uzdevums" at bounding box center [173, 94] width 94 height 13
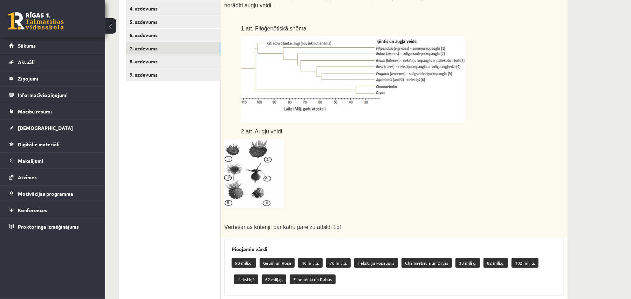
scroll to position [181, 0]
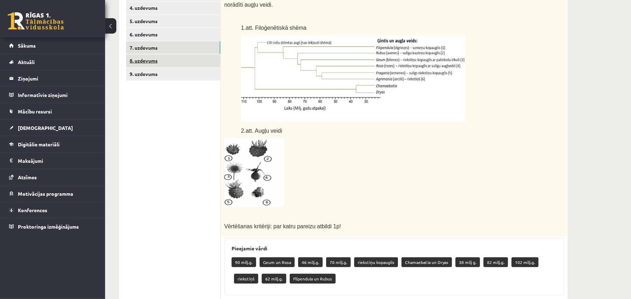
click at [155, 59] on link "8. uzdevums" at bounding box center [173, 60] width 94 height 13
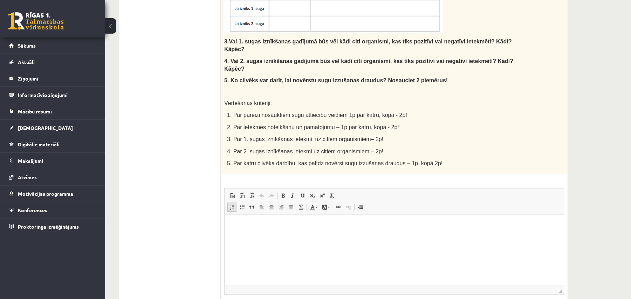
scroll to position [356, 0]
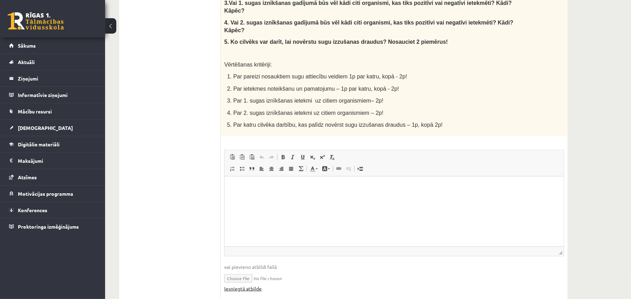
click at [254, 224] on link "Iesniegtā atbilde" at bounding box center [243, 288] width 38 height 7
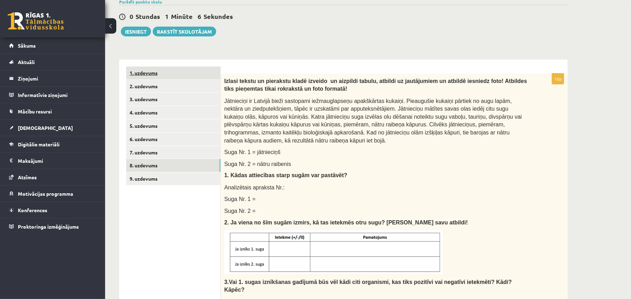
scroll to position [28, 0]
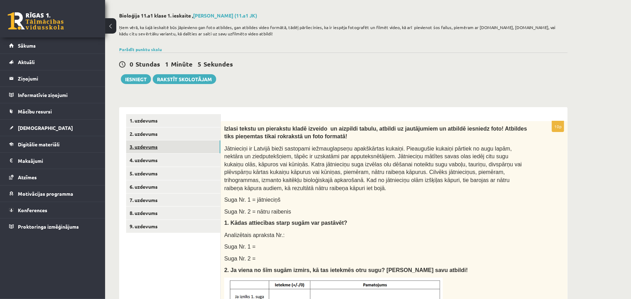
click at [169, 142] on link "3. uzdevums" at bounding box center [173, 147] width 94 height 13
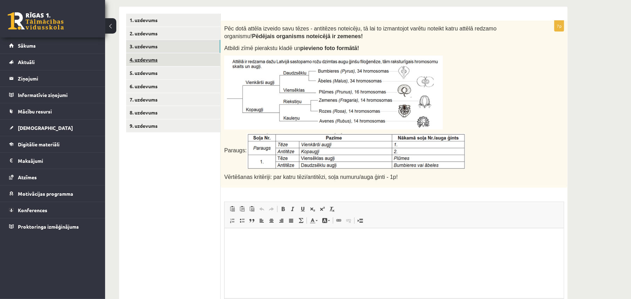
scroll to position [0, 0]
click at [159, 55] on link "4. uzdevums" at bounding box center [173, 59] width 94 height 13
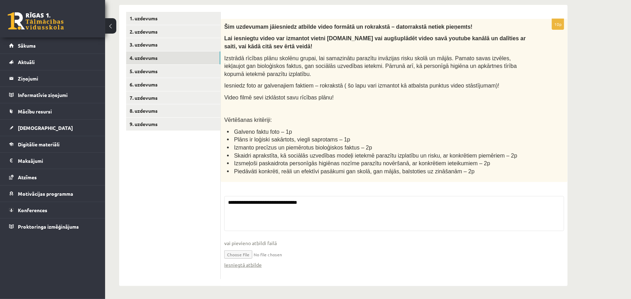
scroll to position [131, 0]
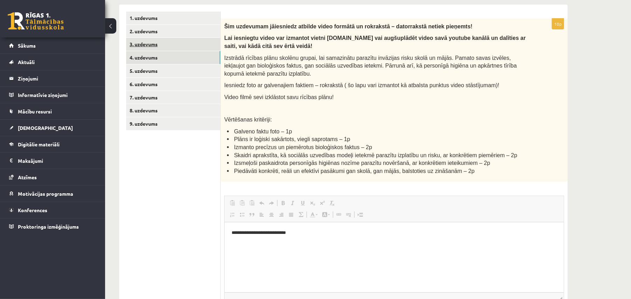
click at [163, 45] on link "3. uzdevums" at bounding box center [173, 44] width 94 height 13
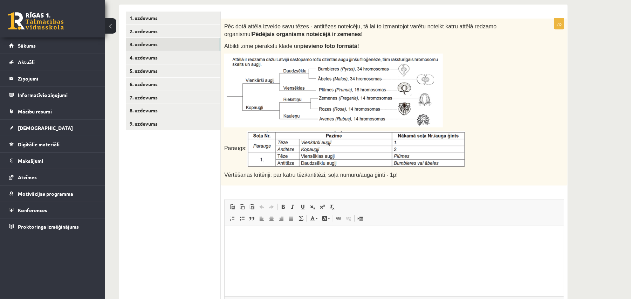
scroll to position [0, 0]
click at [236, 224] on html at bounding box center [393, 236] width 339 height 21
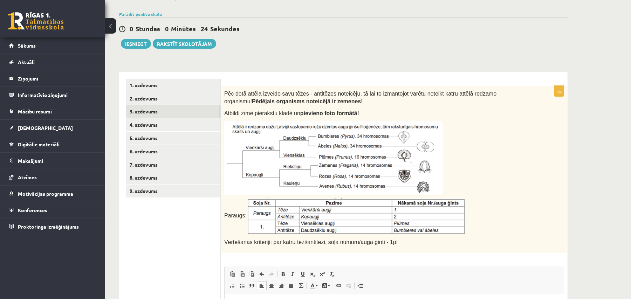
scroll to position [199, 0]
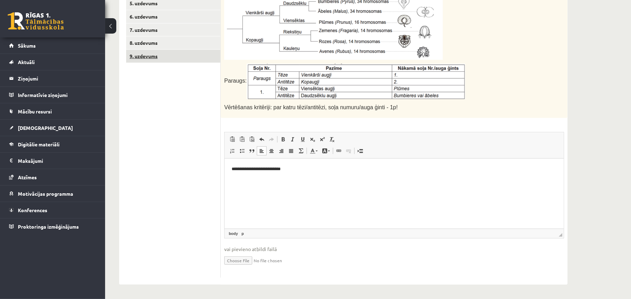
click at [172, 58] on link "9. uzdevums" at bounding box center [173, 56] width 94 height 13
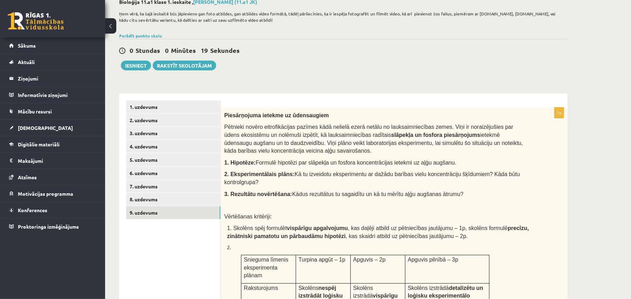
scroll to position [0, 0]
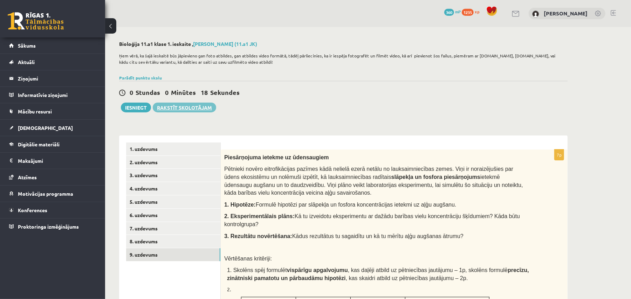
click at [198, 109] on link "Rakstīt skolotājam" at bounding box center [184, 108] width 63 height 10
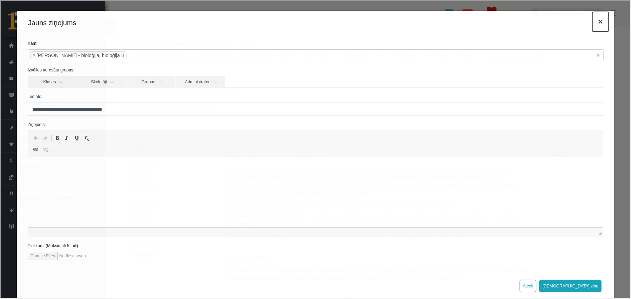
click at [473, 20] on button "×" at bounding box center [600, 21] width 16 height 20
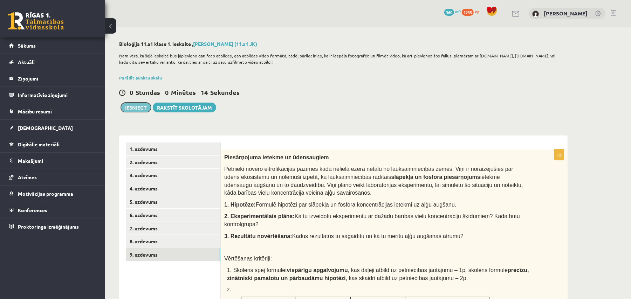
click at [130, 107] on button "Iesniegt" at bounding box center [136, 108] width 30 height 10
click at [185, 179] on link "3. uzdevums" at bounding box center [173, 175] width 94 height 13
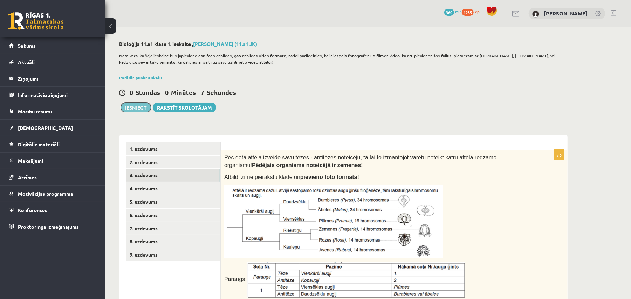
click at [140, 110] on button "Iesniegt" at bounding box center [136, 108] width 30 height 10
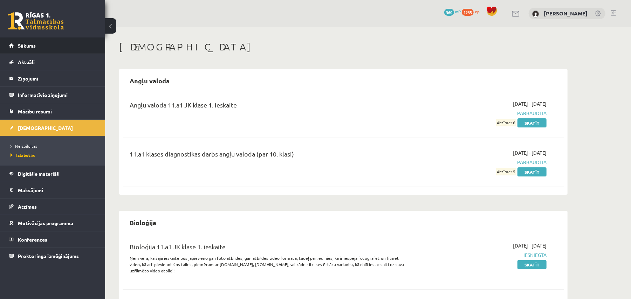
click at [22, 40] on link "Sākums" at bounding box center [52, 46] width 87 height 16
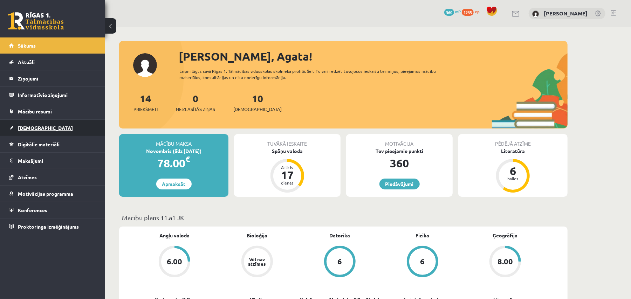
click at [29, 128] on span "[DEMOGRAPHIC_DATA]" at bounding box center [45, 128] width 55 height 6
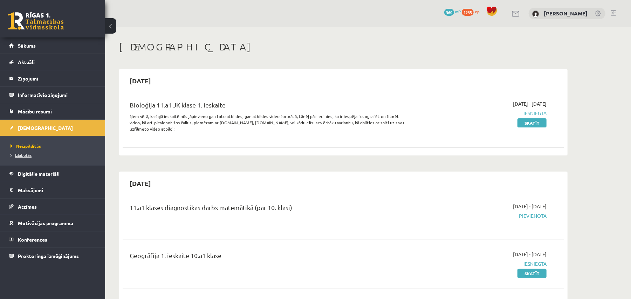
click at [27, 153] on link "Izlabotās" at bounding box center [55, 155] width 88 height 6
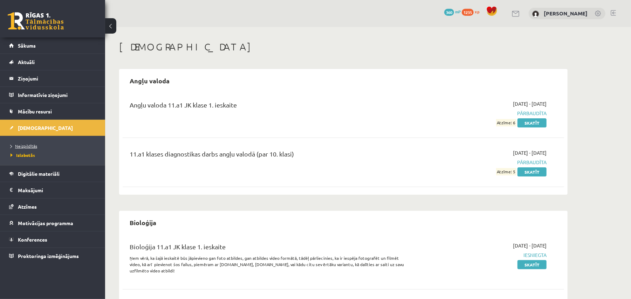
click at [25, 147] on span "Neizpildītās" at bounding box center [24, 146] width 27 height 6
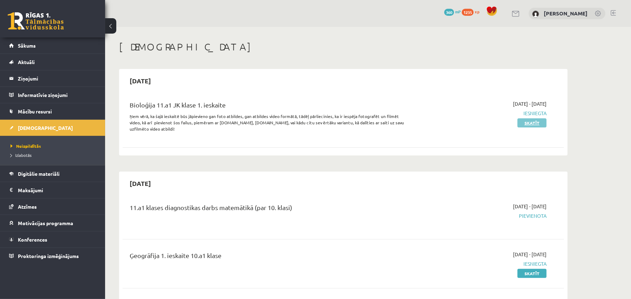
click at [530, 126] on link "Skatīt" at bounding box center [532, 123] width 29 height 9
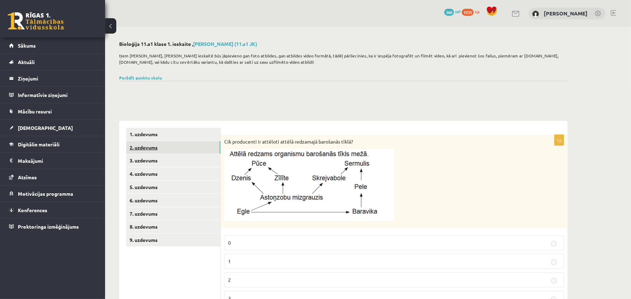
click at [141, 146] on link "2. uzdevums" at bounding box center [173, 147] width 94 height 13
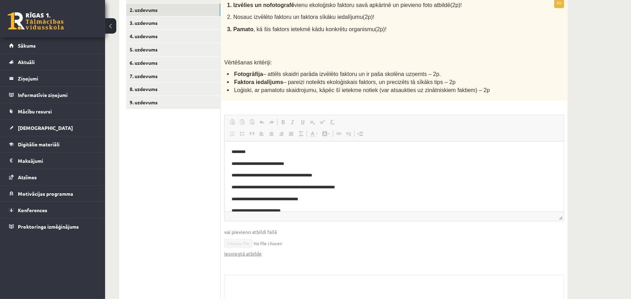
scroll to position [91, 0]
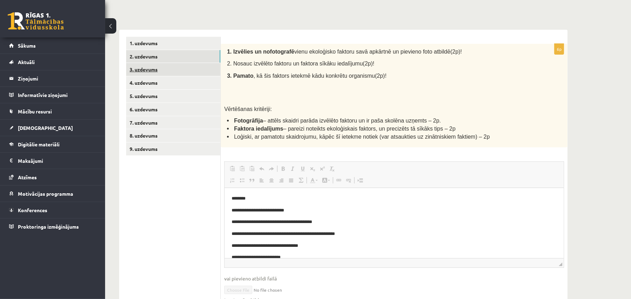
click at [145, 70] on link "3. uzdevums" at bounding box center [173, 69] width 94 height 13
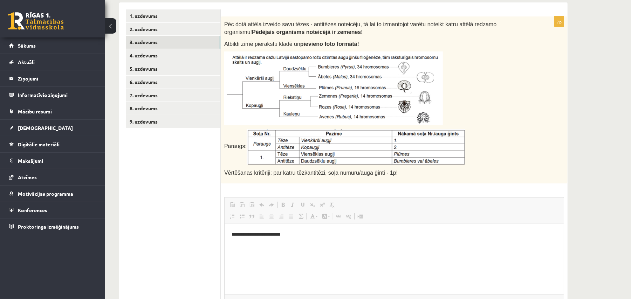
scroll to position [44, 0]
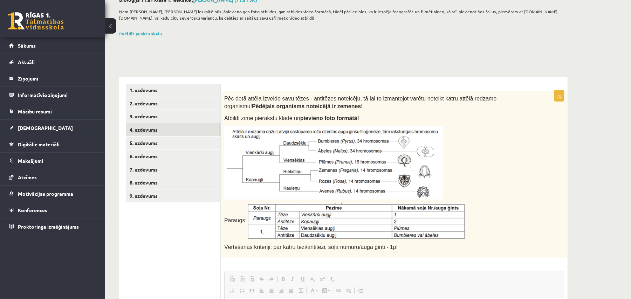
click at [164, 125] on link "4. uzdevums" at bounding box center [173, 129] width 94 height 13
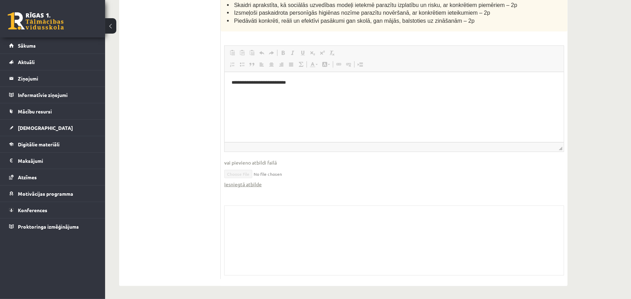
scroll to position [33, 0]
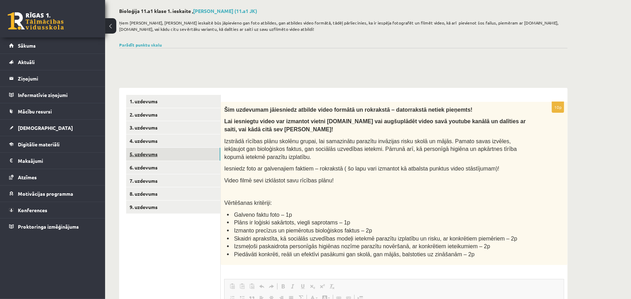
click at [175, 154] on link "5. uzdevums" at bounding box center [173, 154] width 94 height 13
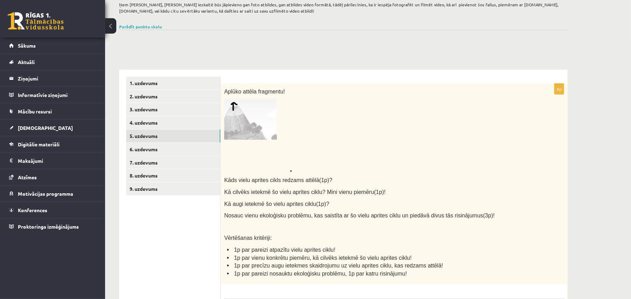
scroll to position [0, 0]
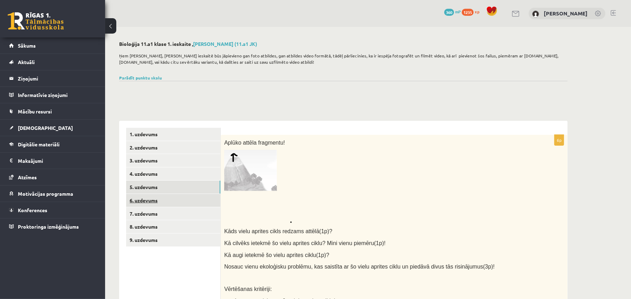
click at [185, 201] on link "6. uzdevums" at bounding box center [173, 200] width 94 height 13
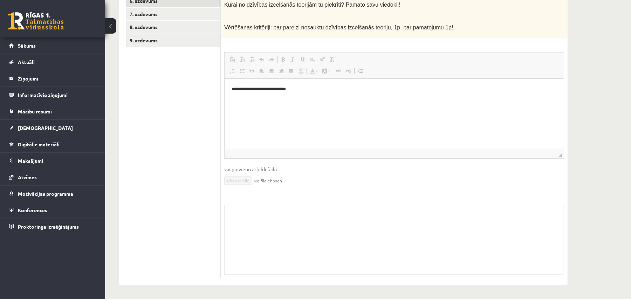
scroll to position [107, 0]
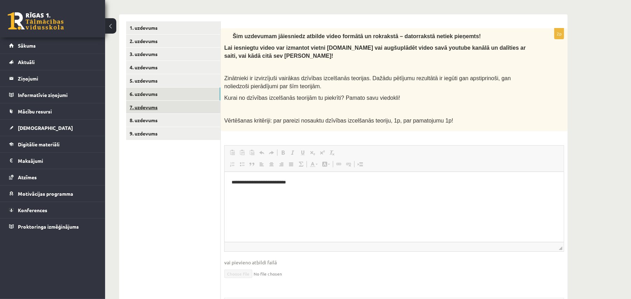
click at [173, 107] on link "7. uzdevums" at bounding box center [173, 107] width 94 height 13
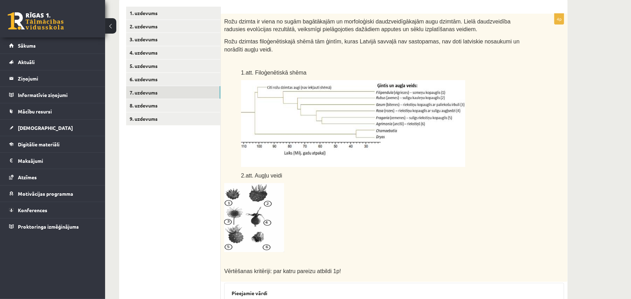
scroll to position [0, 0]
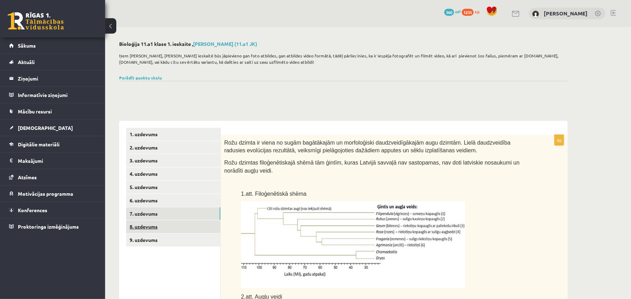
click at [195, 225] on link "8. uzdevums" at bounding box center [173, 227] width 94 height 13
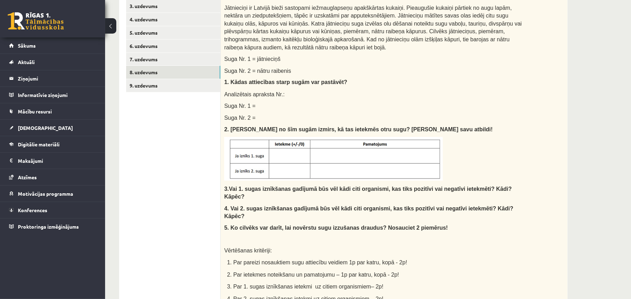
scroll to position [141, 0]
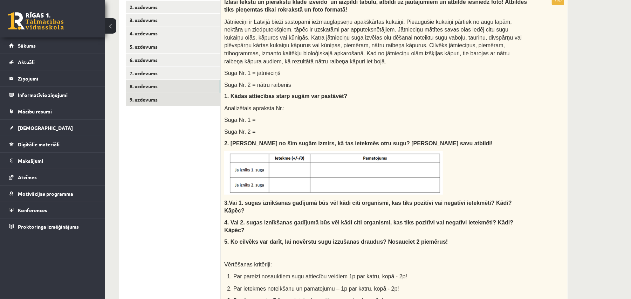
click at [164, 100] on link "9. uzdevums" at bounding box center [173, 99] width 94 height 13
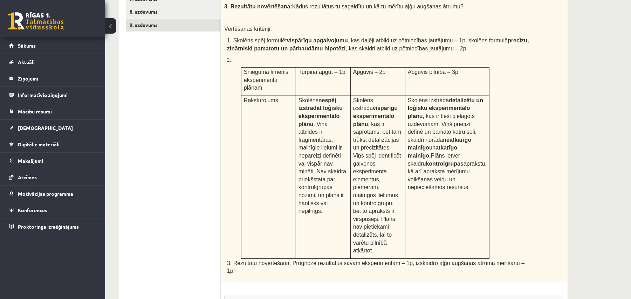
scroll to position [216, 0]
click at [31, 42] on span "Sākums" at bounding box center [27, 45] width 18 height 6
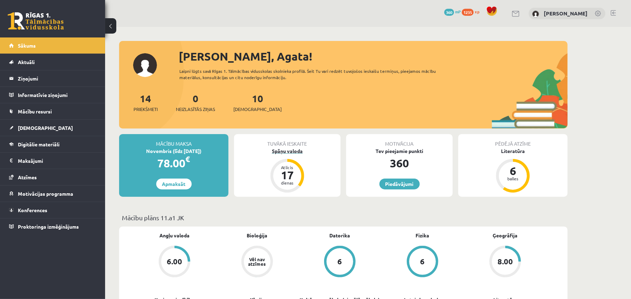
click at [280, 150] on div "Spāņu valoda" at bounding box center [287, 151] width 107 height 7
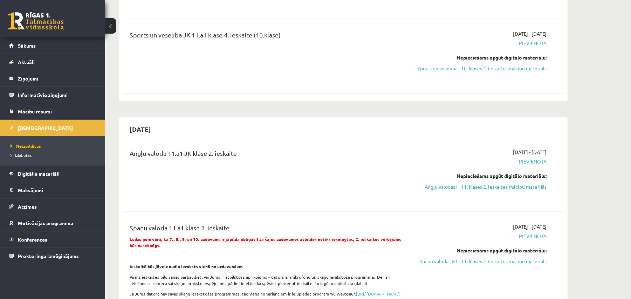
scroll to position [1402, 0]
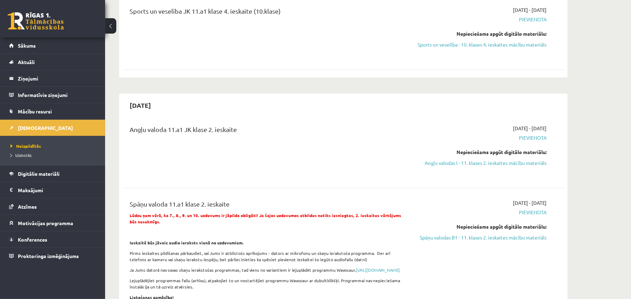
click at [0, 297] on div "0 Dāvanas 360 mP 1235 xp Agata Kapisterņicka Sākums Aktuāli Kā mācīties eSKOLĀ …" at bounding box center [52, 149] width 105 height 299
